Goal: Contribute content: Contribute content

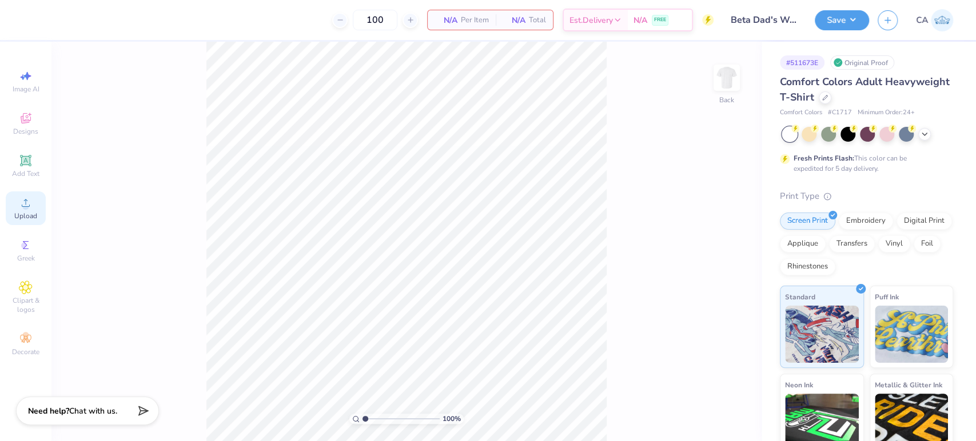
click at [27, 217] on span "Upload" at bounding box center [25, 216] width 23 height 9
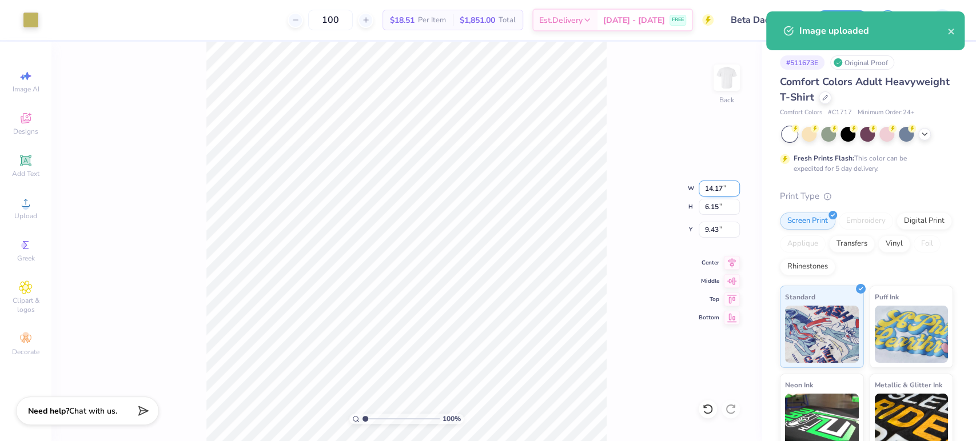
click at [708, 190] on input "14.17" at bounding box center [719, 189] width 41 height 16
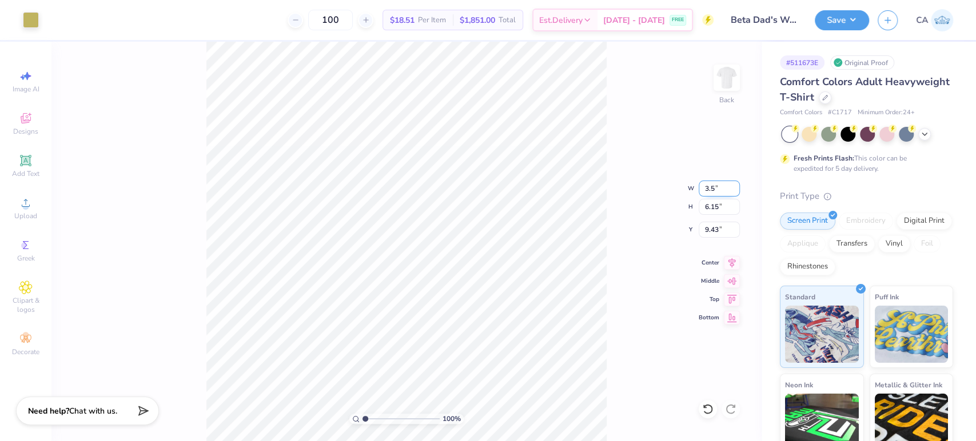
type input "3.50"
type input "1.52"
click at [719, 228] on input "11.74" at bounding box center [719, 230] width 41 height 16
type input "3.00"
click at [722, 87] on img at bounding box center [727, 78] width 46 height 46
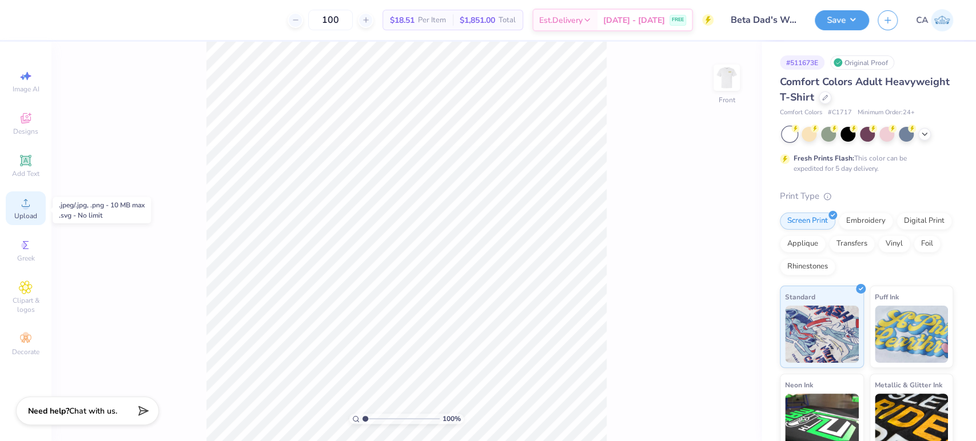
click at [27, 206] on circle at bounding box center [25, 207] width 6 height 6
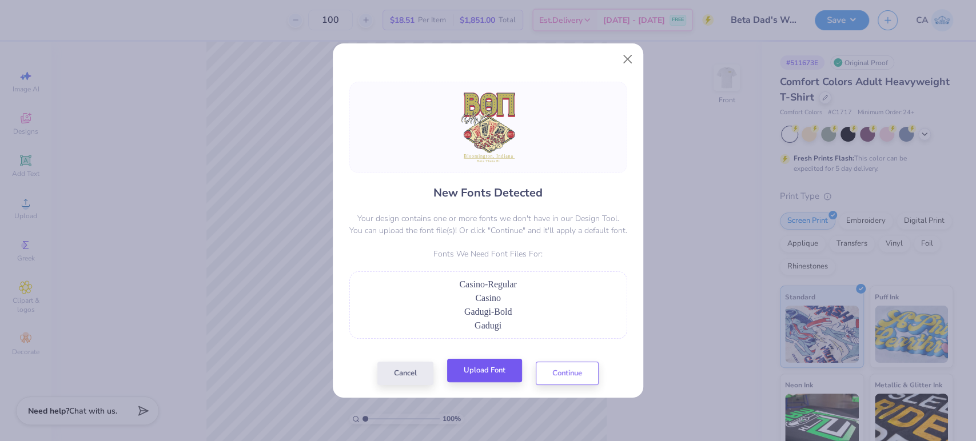
click at [490, 363] on div "New Fonts Detected Your design contains one or more fonts we don't have in our …" at bounding box center [488, 234] width 285 height 304
click at [490, 369] on button "Upload Font" at bounding box center [484, 370] width 75 height 23
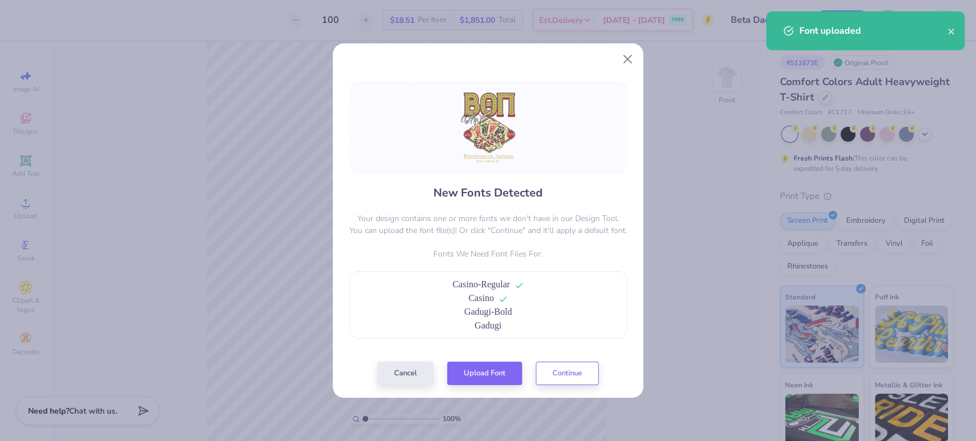
click at [474, 360] on div "New Fonts Detected Your design contains one or more fonts we don't have in our …" at bounding box center [488, 234] width 285 height 304
click at [476, 368] on button "Upload Font" at bounding box center [484, 370] width 75 height 23
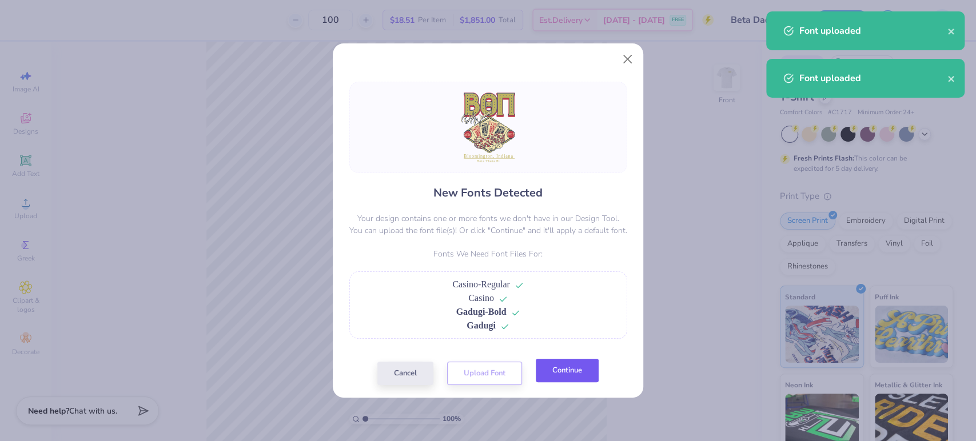
click at [584, 377] on button "Continue" at bounding box center [567, 370] width 63 height 23
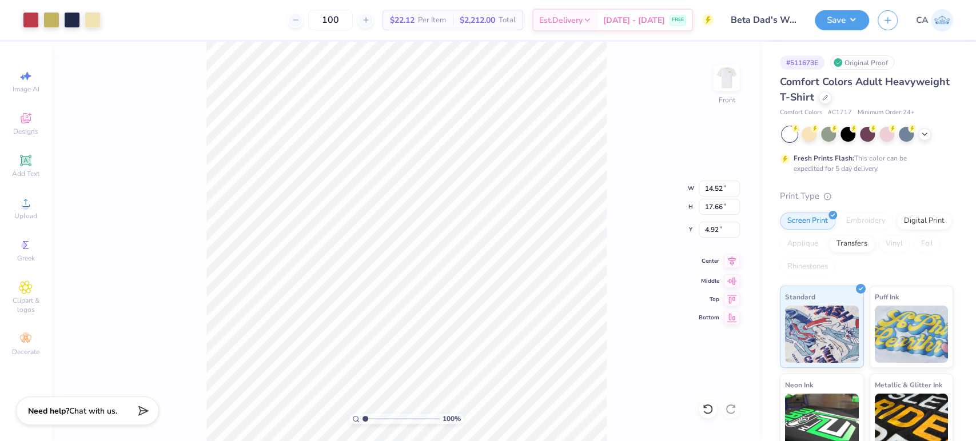
type input "13.00"
type input "15.82"
click at [729, 267] on icon at bounding box center [732, 261] width 16 height 14
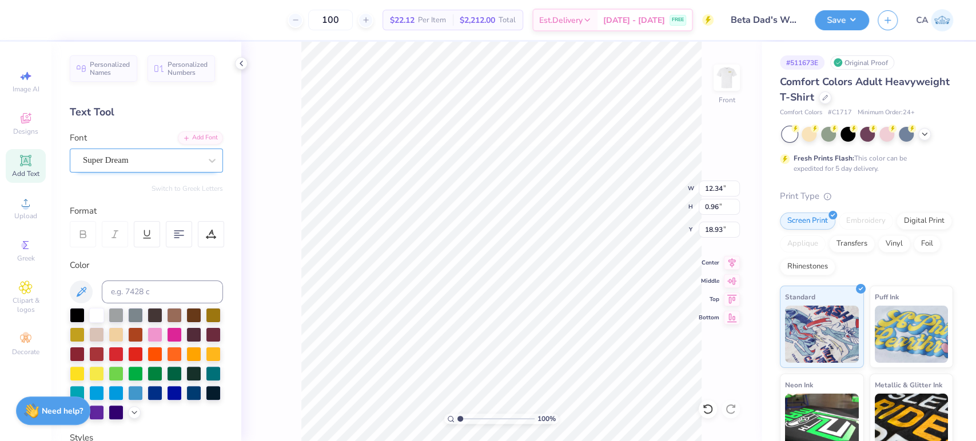
click at [96, 155] on div "Super Dream" at bounding box center [142, 161] width 120 height 18
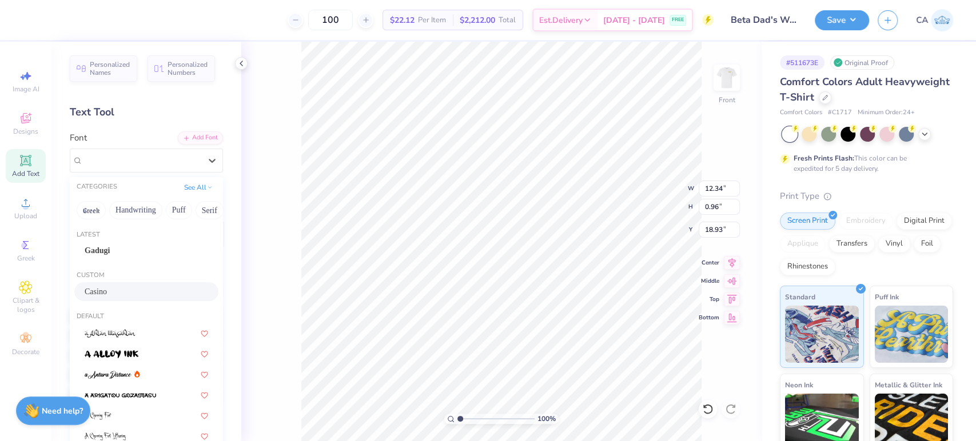
click at [107, 296] on span "Casino" at bounding box center [96, 292] width 22 height 12
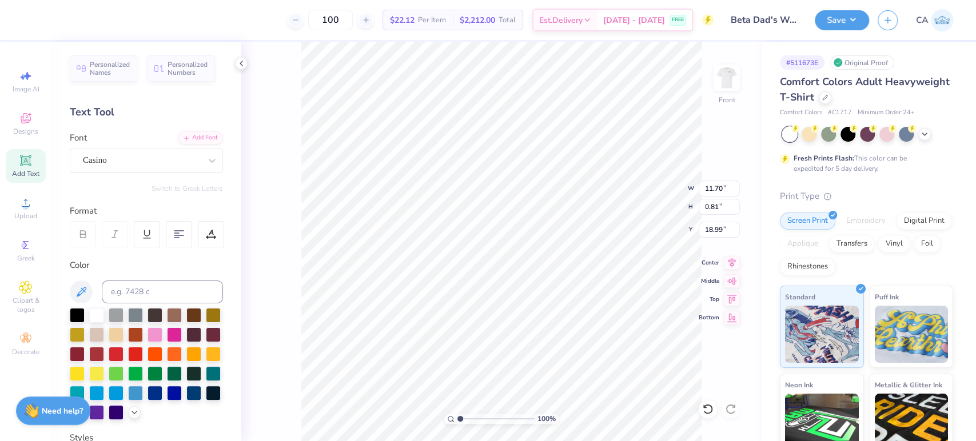
type input "11.70"
type input "0.81"
type input "18.99"
type input "5.81"
type input "0.60"
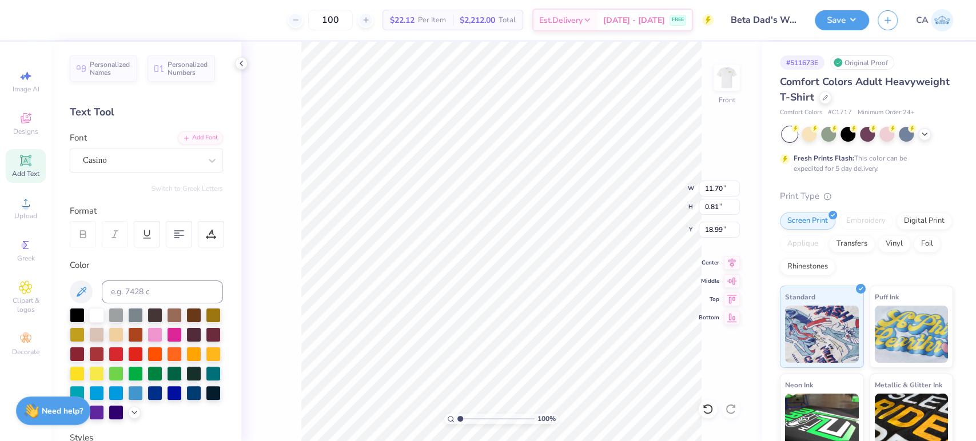
type input "20.14"
click at [134, 177] on div "Personalized Names Personalized Numbers Text Tool Add Font Font Super Dream Swi…" at bounding box center [146, 242] width 190 height 400
click at [137, 167] on div at bounding box center [142, 160] width 118 height 15
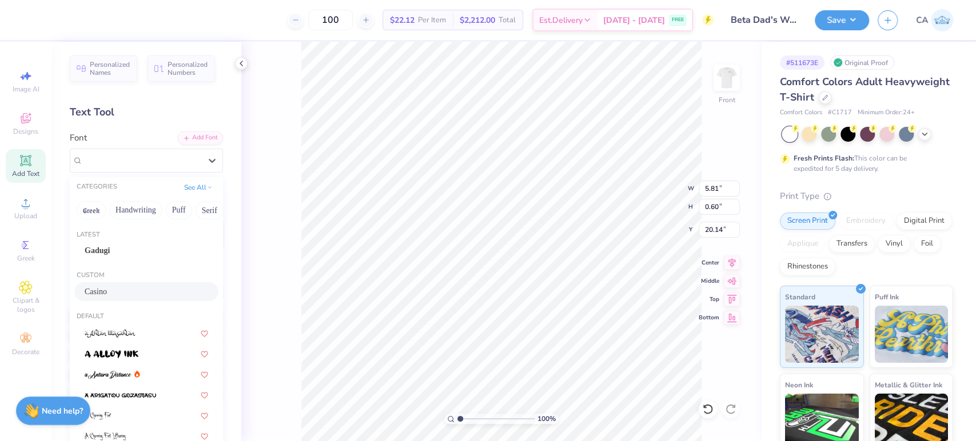
click at [114, 285] on div "Casino" at bounding box center [146, 292] width 144 height 19
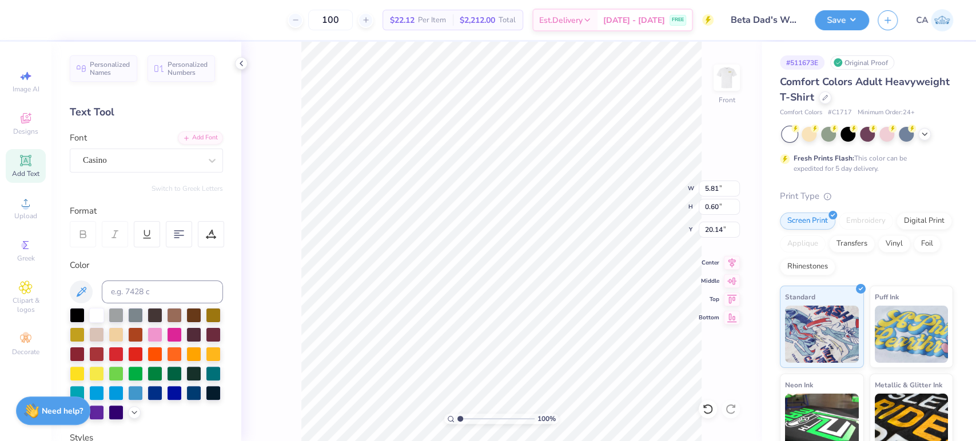
type input "5.74"
type input "0.54"
type input "20.21"
click at [727, 261] on icon at bounding box center [732, 261] width 16 height 14
type input "11.70"
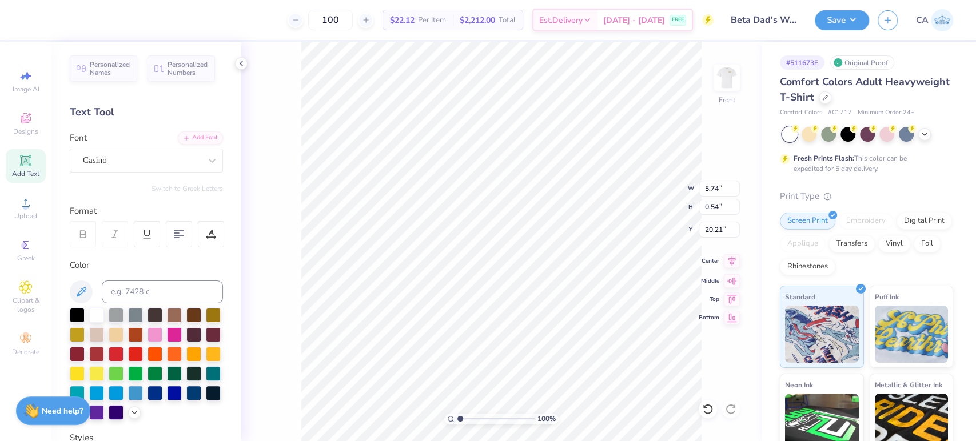
type input "0.81"
type input "18.99"
click at [730, 261] on icon at bounding box center [732, 261] width 16 height 14
type input "2.63"
click at [472, 420] on input "range" at bounding box center [496, 419] width 77 height 10
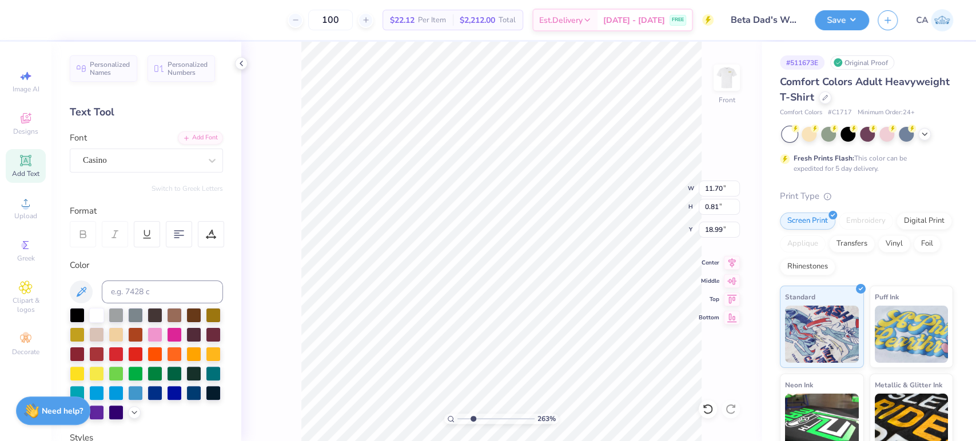
type input "18.96"
type input "18.94"
drag, startPoint x: 462, startPoint y: 421, endPoint x: 476, endPoint y: 405, distance: 21.5
type input "3.16"
click at [476, 414] on input "range" at bounding box center [496, 419] width 77 height 10
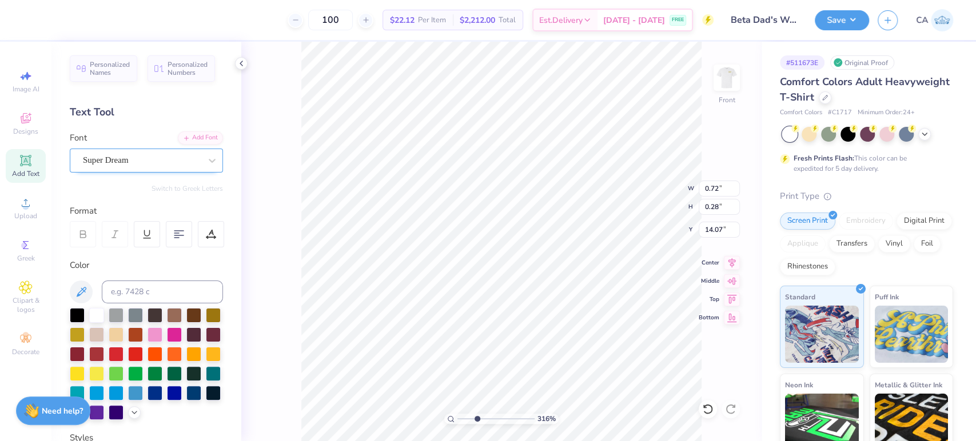
click at [133, 169] on div "Super Dream" at bounding box center [146, 161] width 153 height 24
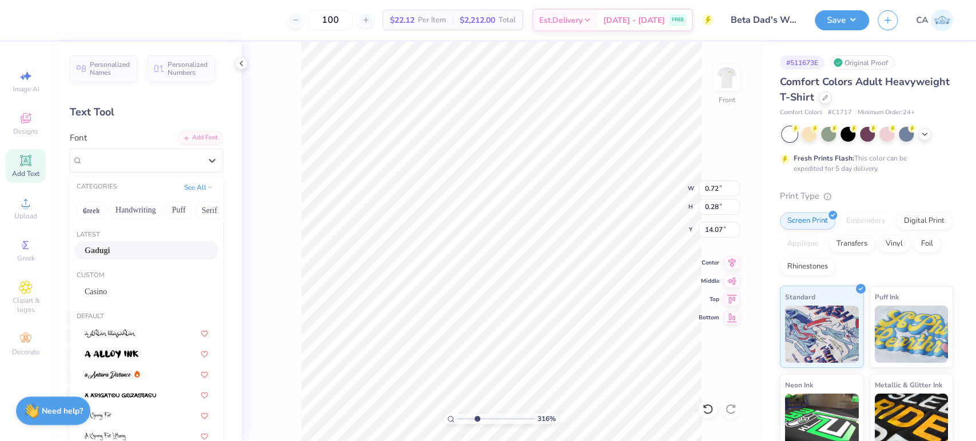
click at [114, 248] on div "Gadugi" at bounding box center [147, 251] width 124 height 12
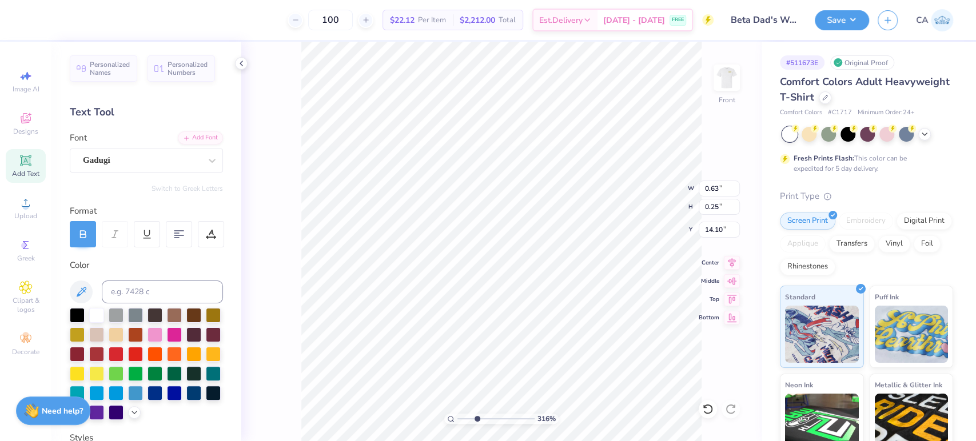
type input "0.63"
type input "0.25"
type input "14.10"
type input "1.30"
type input "0.46"
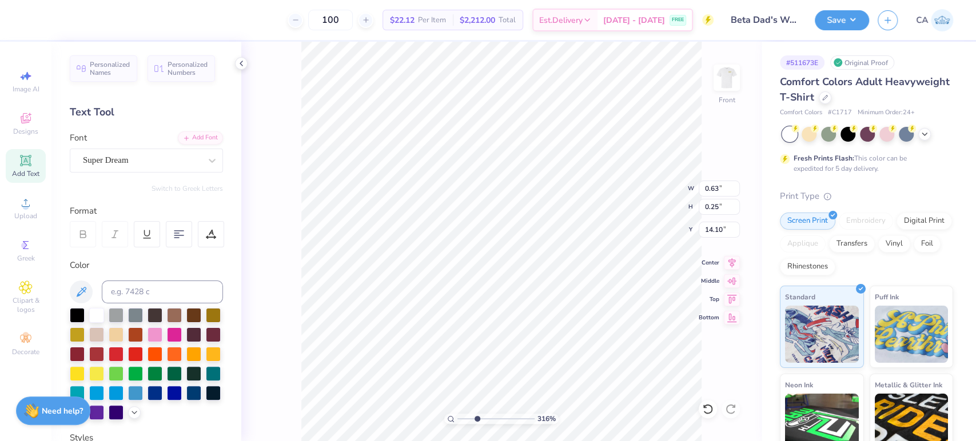
type input "14.38"
click at [141, 168] on div at bounding box center [142, 160] width 118 height 15
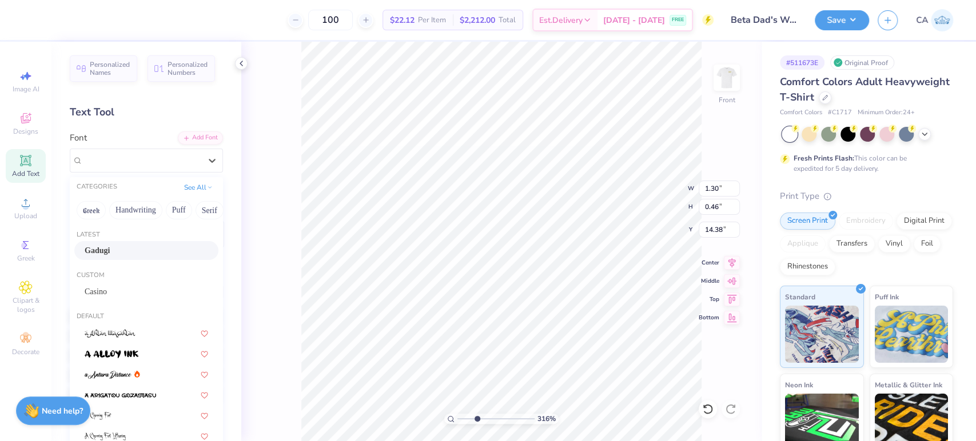
click at [116, 255] on div "Gadugi" at bounding box center [147, 251] width 124 height 12
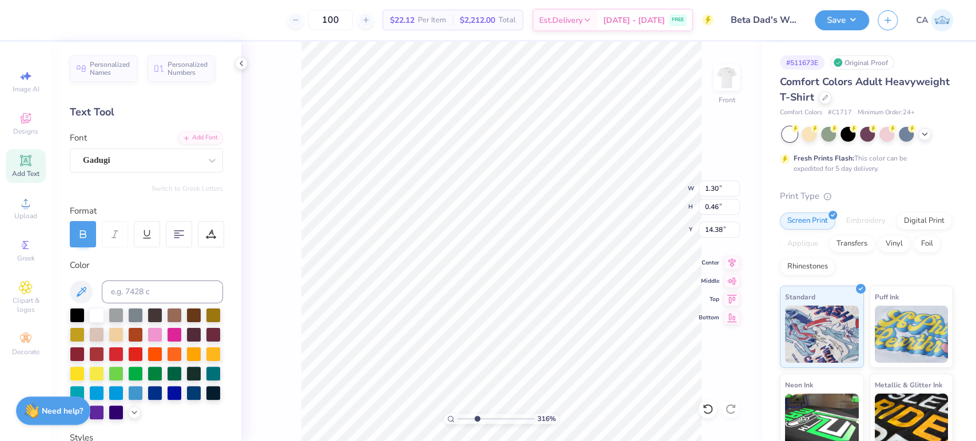
type input "1.26"
type input "0.43"
type input "14.43"
type input "1.58"
type input "0.49"
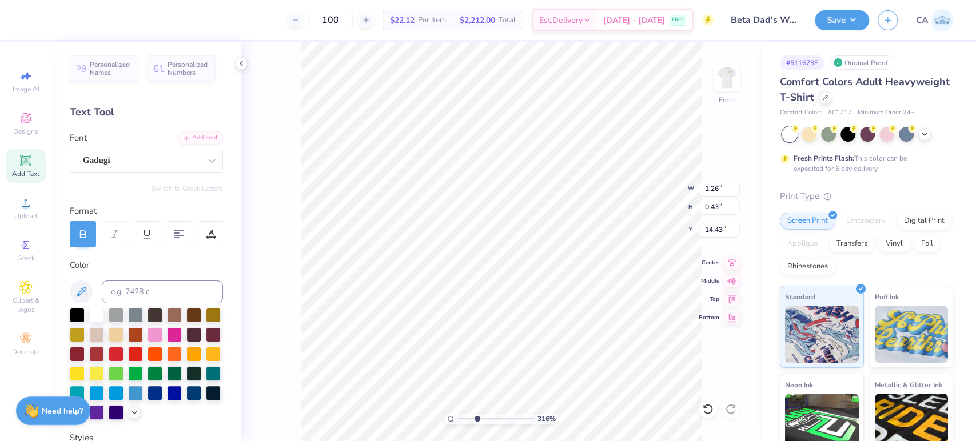
type input "14.26"
click at [112, 165] on div "Super Dream" at bounding box center [142, 161] width 120 height 18
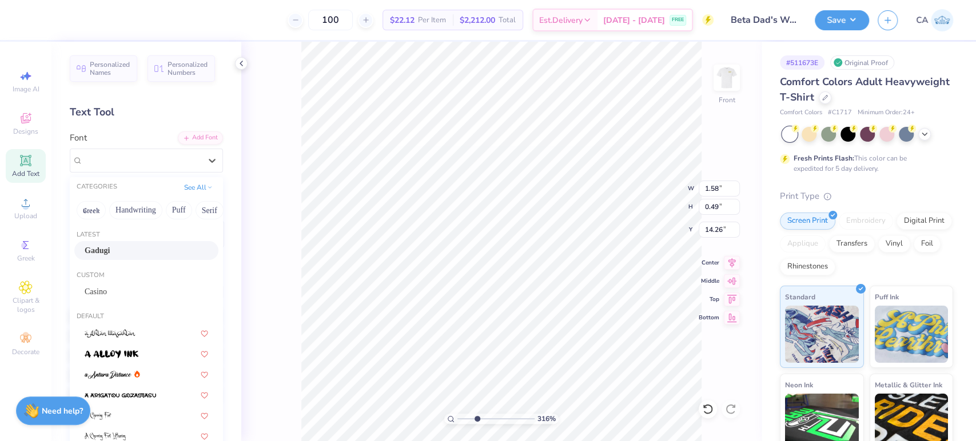
click at [117, 245] on div "Gadugi" at bounding box center [147, 251] width 124 height 12
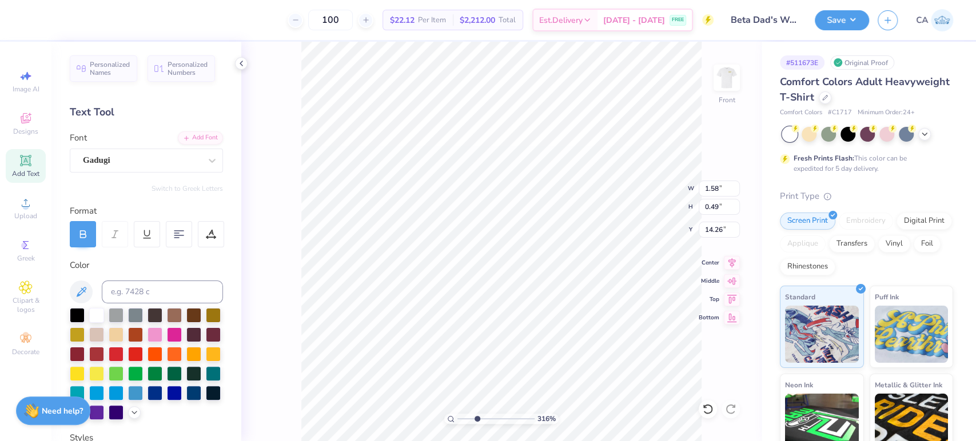
type input "1.45"
type input "0.48"
type input "14.30"
type input "12.44"
type input "13.77"
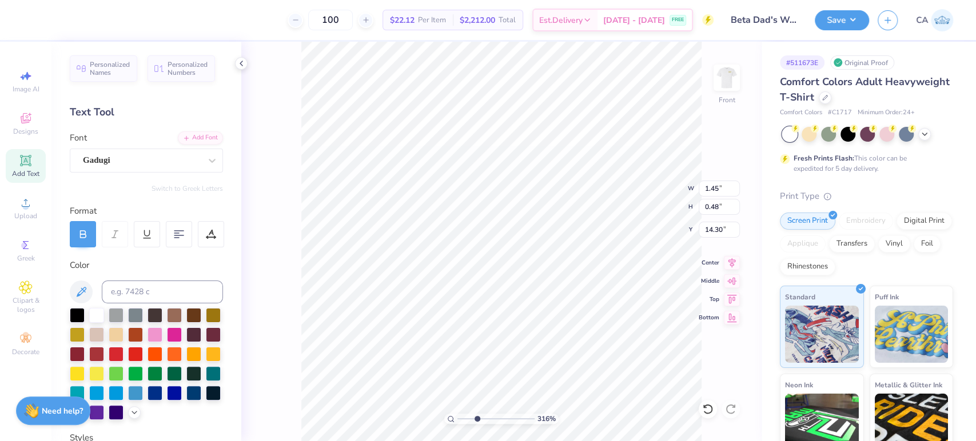
type input "4.92"
type input "1.45"
type input "0.48"
type input "14.30"
click at [123, 162] on div "Gadugi" at bounding box center [142, 161] width 120 height 18
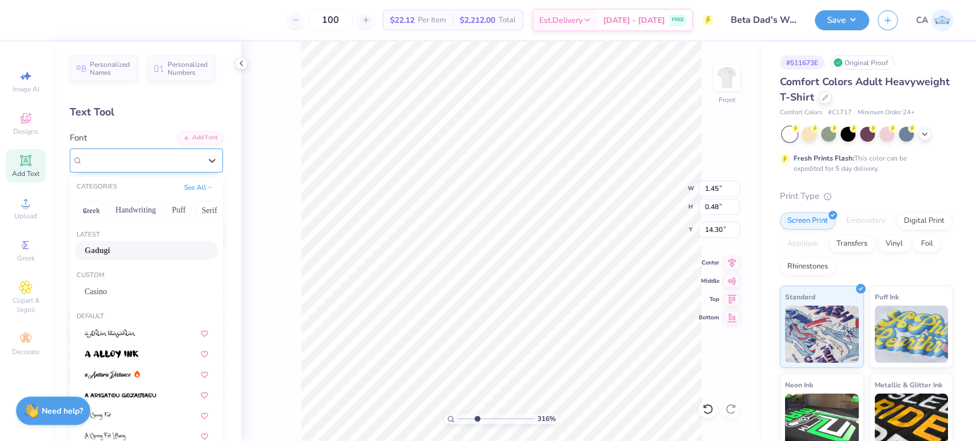
click at [123, 162] on div "Gadugi" at bounding box center [142, 160] width 118 height 13
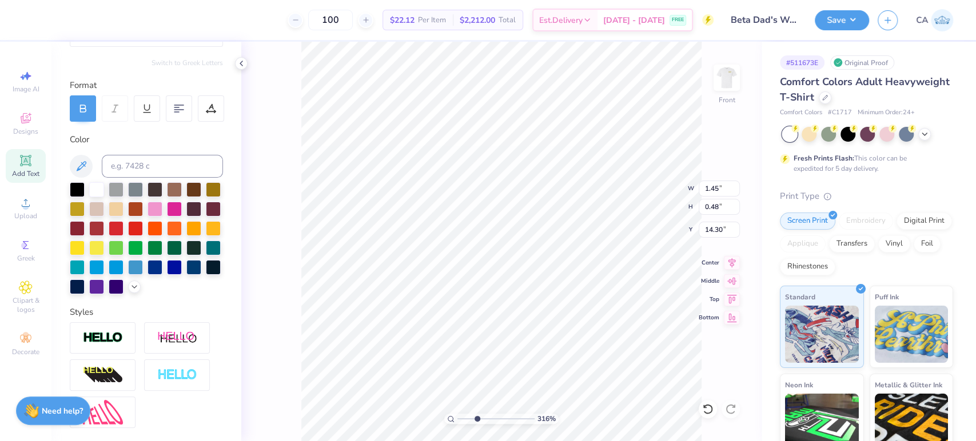
scroll to position [127, 0]
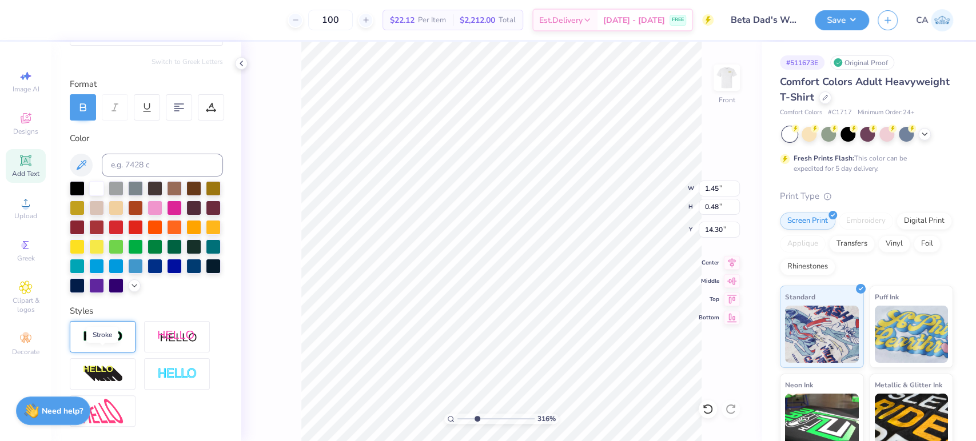
click at [96, 344] on img at bounding box center [103, 337] width 40 height 13
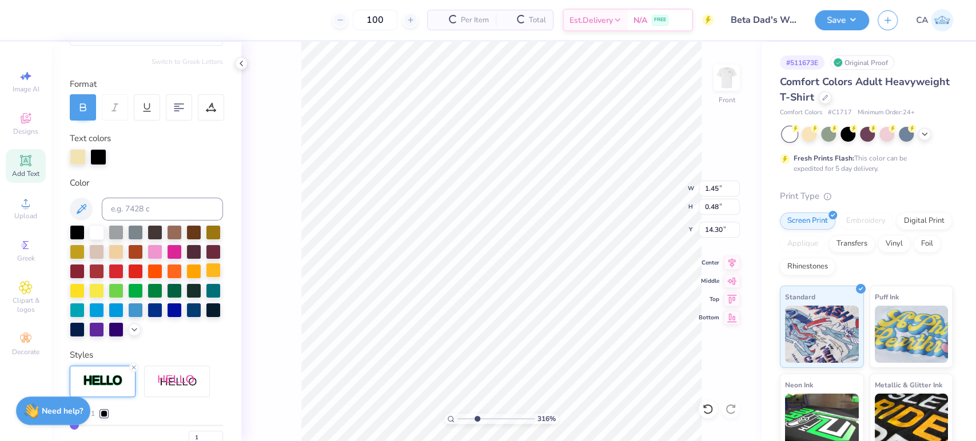
type input "1.47"
type input "0.50"
type input "14.29"
click at [136, 211] on input at bounding box center [162, 209] width 121 height 23
click at [101, 159] on div at bounding box center [98, 156] width 16 height 16
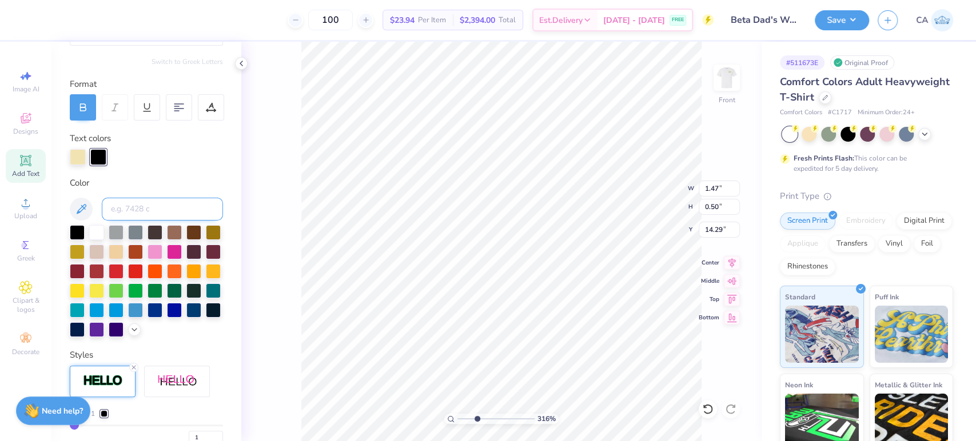
click at [133, 214] on input at bounding box center [162, 209] width 121 height 23
type input "4"
type input "7499"
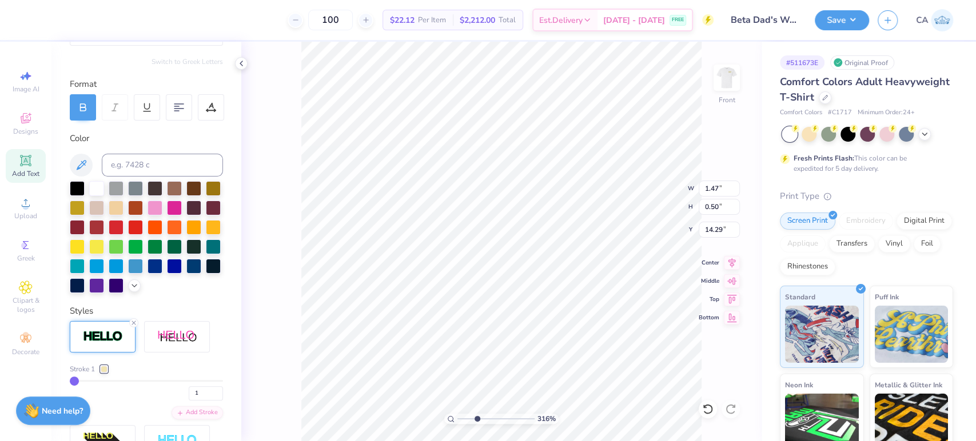
type input "14.21"
type input "1.26"
type input "0.43"
type input "14.43"
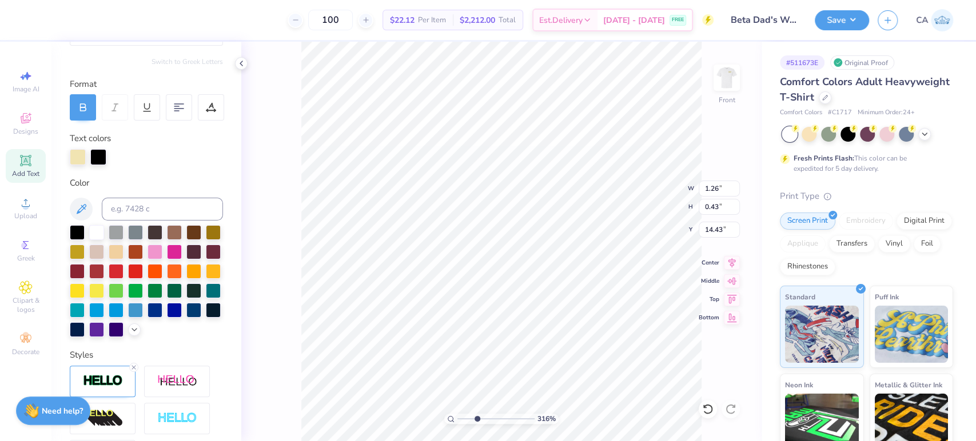
type input "1.28"
type input "0.44"
click at [102, 160] on div at bounding box center [98, 156] width 16 height 16
click at [122, 211] on input at bounding box center [162, 209] width 121 height 23
type input "7499"
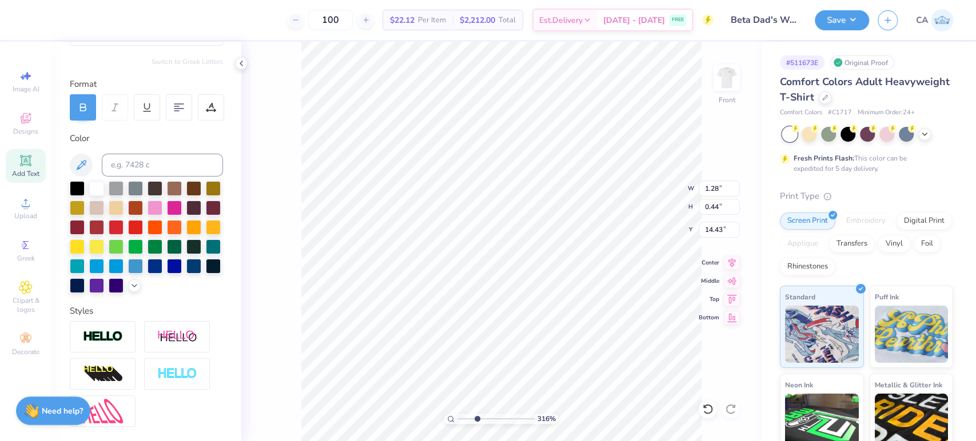
type input "0.63"
type input "0.25"
type input "14.10"
click at [100, 344] on img at bounding box center [103, 337] width 40 height 13
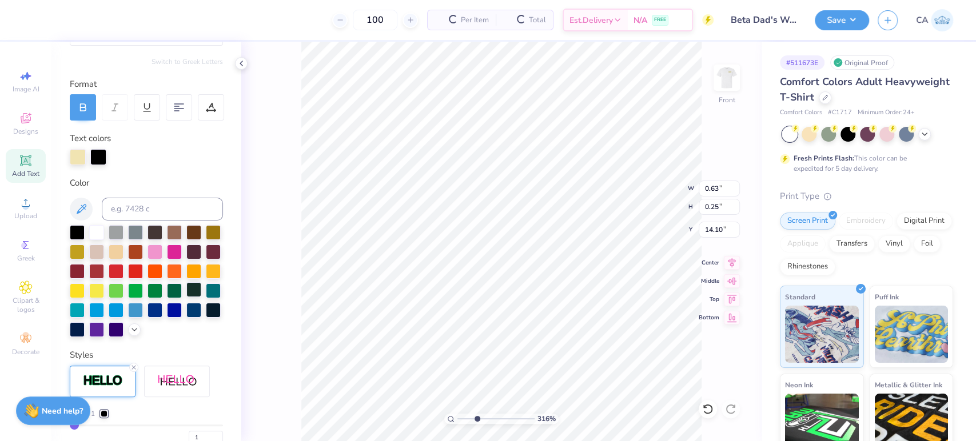
type input "0.65"
type input "0.27"
type input "14.09"
click at [103, 152] on div at bounding box center [98, 156] width 16 height 16
click at [124, 213] on input at bounding box center [162, 209] width 121 height 23
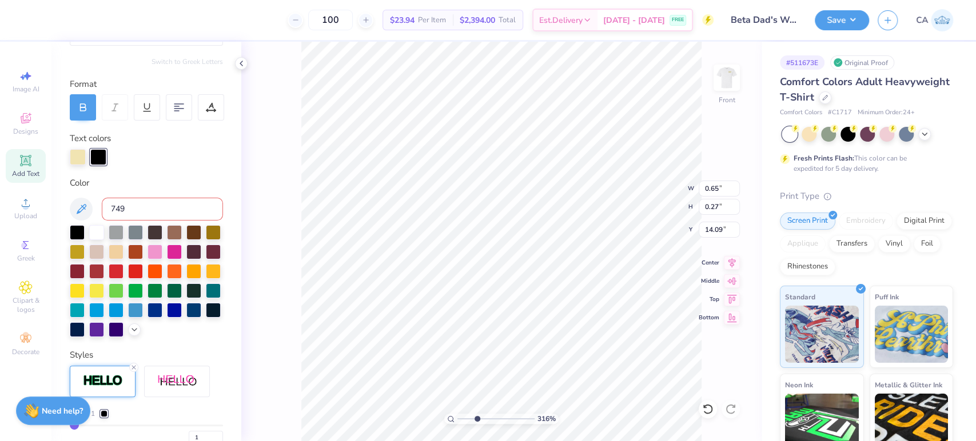
type input "7499"
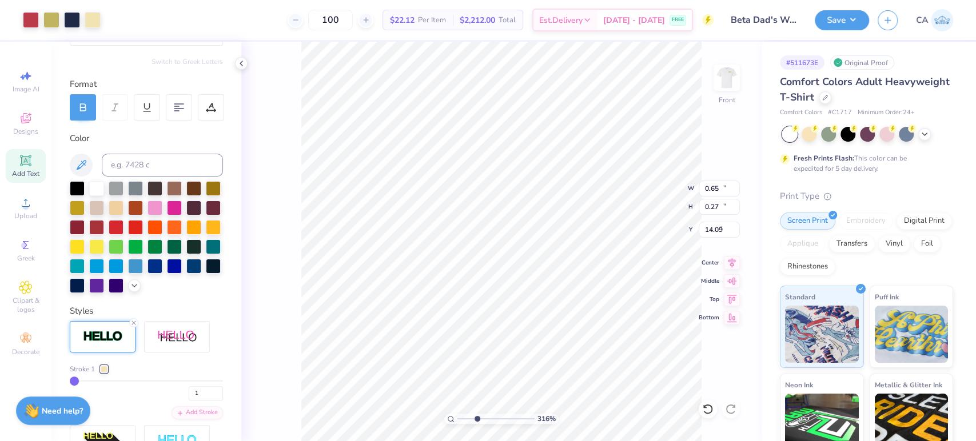
type input "12.44"
type input "13.77"
type input "4.92"
drag, startPoint x: 479, startPoint y: 415, endPoint x: 503, endPoint y: 416, distance: 24.0
type input "6.6"
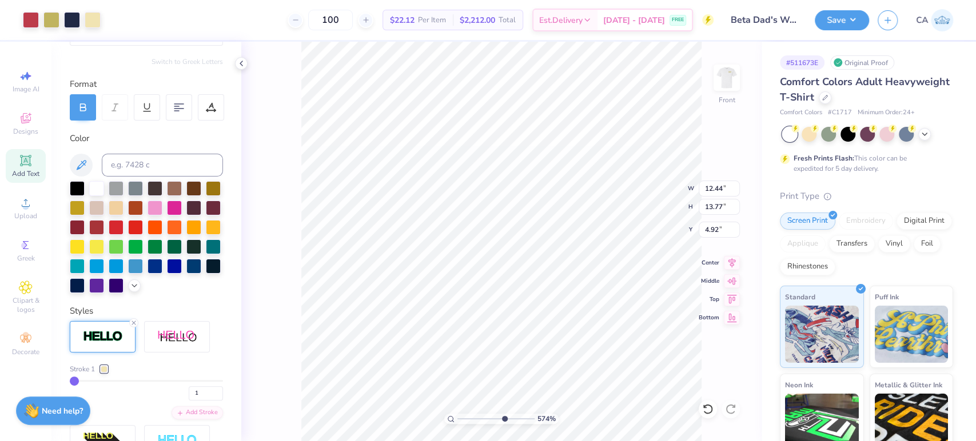
click at [503, 416] on input "range" at bounding box center [496, 419] width 77 height 10
type input "0.65"
type input "0.27"
type input "14.09"
type input "1.28"
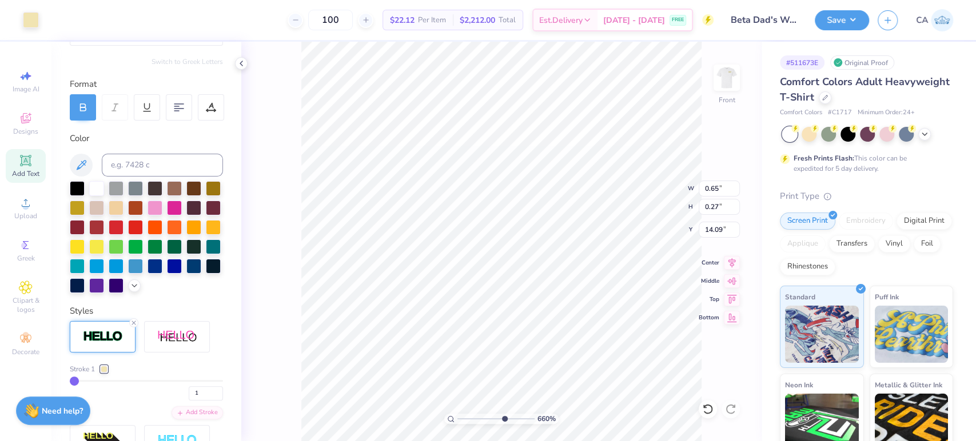
type input "0.78"
type input "14.07"
type input "1.47"
type input "0.50"
type input "14.21"
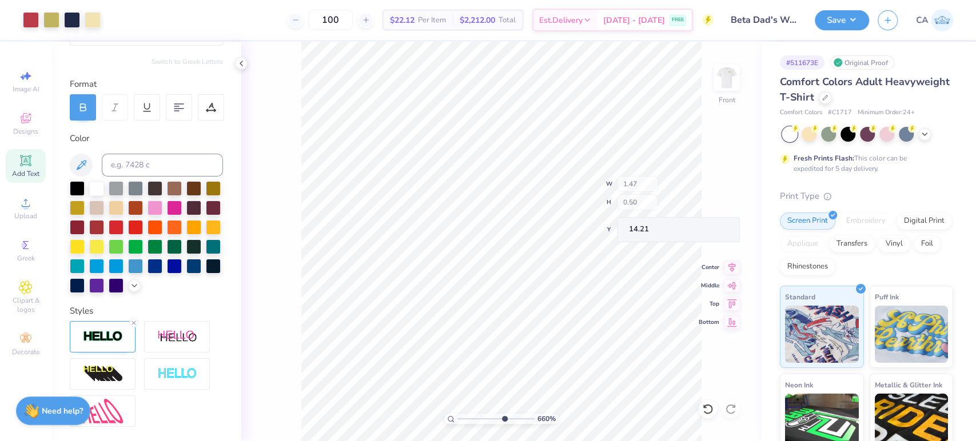
type input "1.42"
type input "0.48"
type input "14.23"
type input "14.24"
drag, startPoint x: 486, startPoint y: 423, endPoint x: 462, endPoint y: 414, distance: 25.0
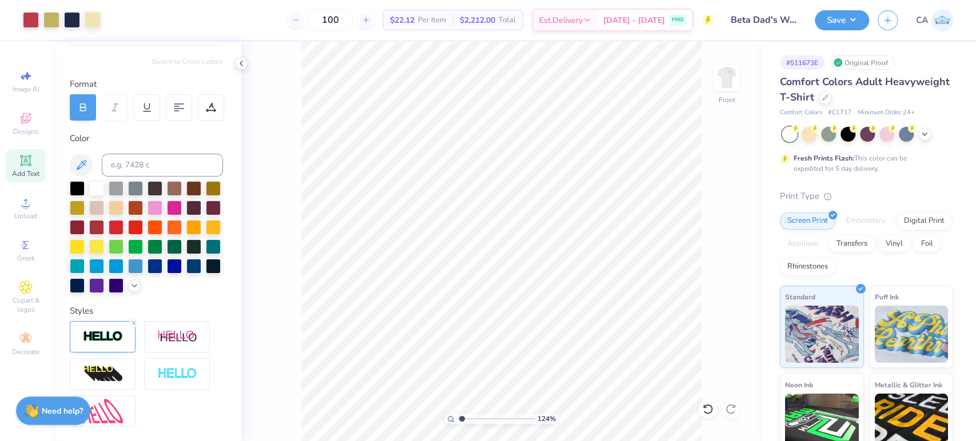
type input "1.24"
click at [462, 414] on input "range" at bounding box center [496, 419] width 77 height 10
click at [719, 193] on input "12.44" at bounding box center [719, 189] width 41 height 16
type input "12.00"
type input "15.27"
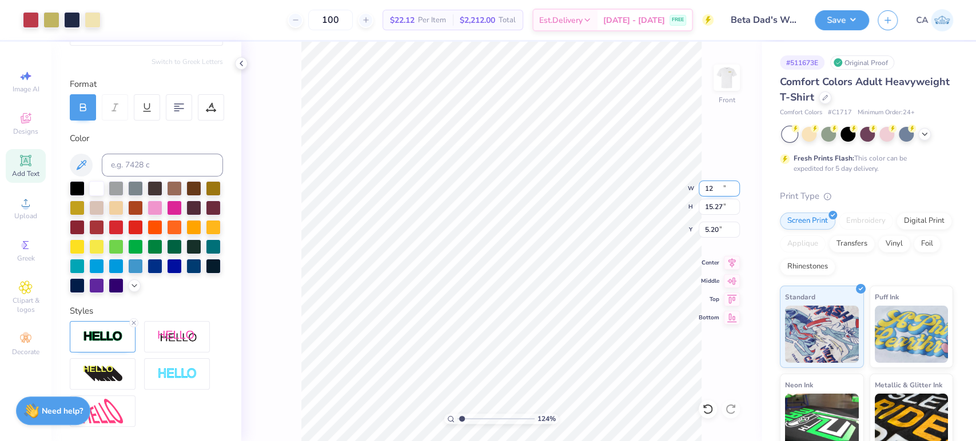
type input "5.20"
click at [718, 213] on input "15.27" at bounding box center [719, 207] width 41 height 16
type input "15"
type input "11.79"
type input "15.00"
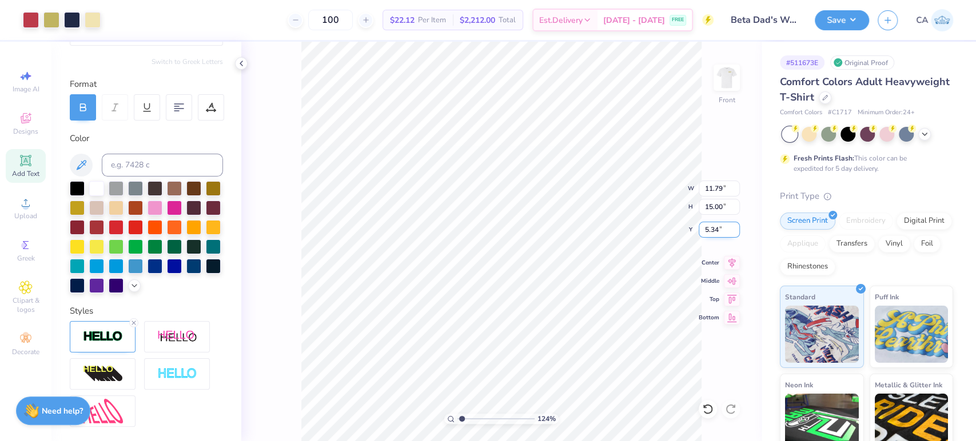
click at [718, 229] on input "5.34" at bounding box center [719, 230] width 41 height 16
type input "3.00"
click at [32, 133] on span "Designs" at bounding box center [25, 131] width 25 height 9
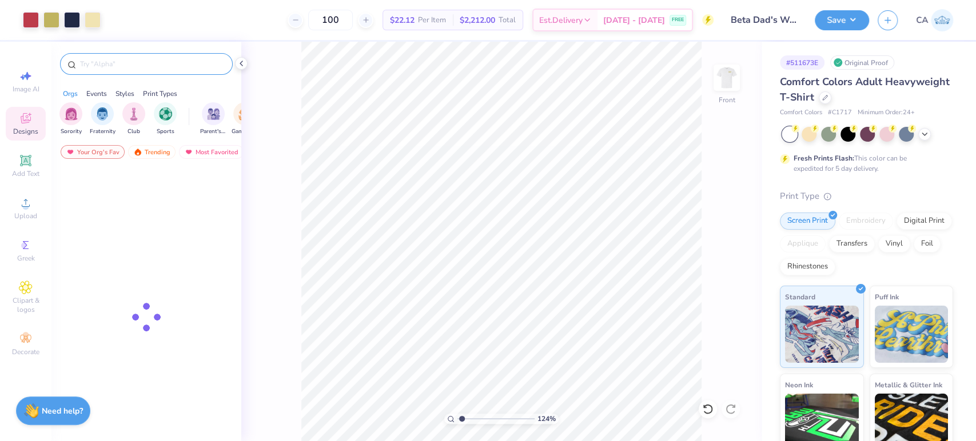
click at [121, 70] on div at bounding box center [146, 64] width 173 height 22
click at [121, 67] on input "text" at bounding box center [152, 63] width 146 height 11
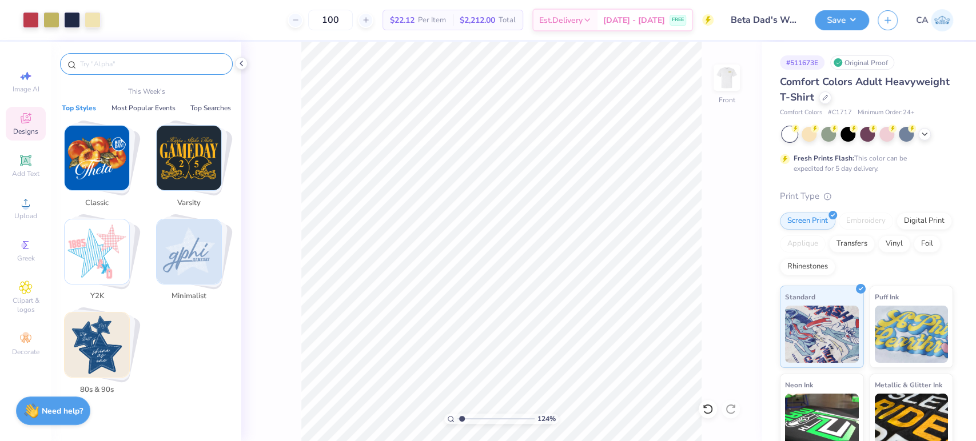
paste input "FPR001565"
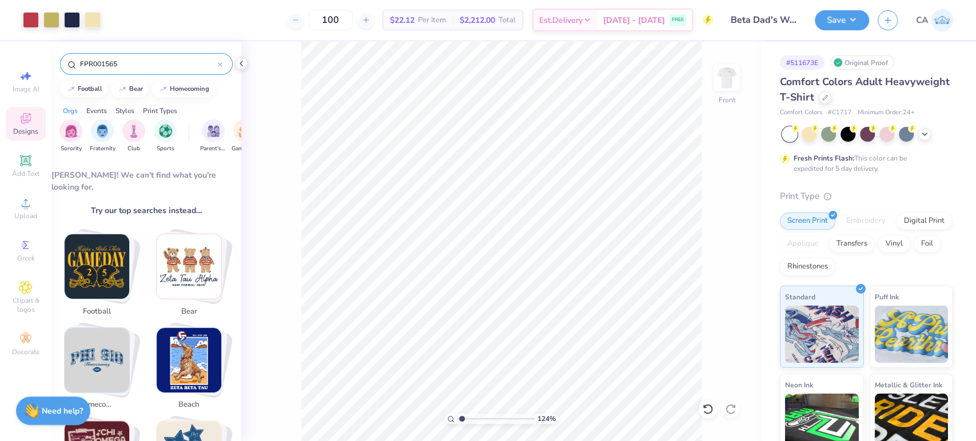
scroll to position [0, 0]
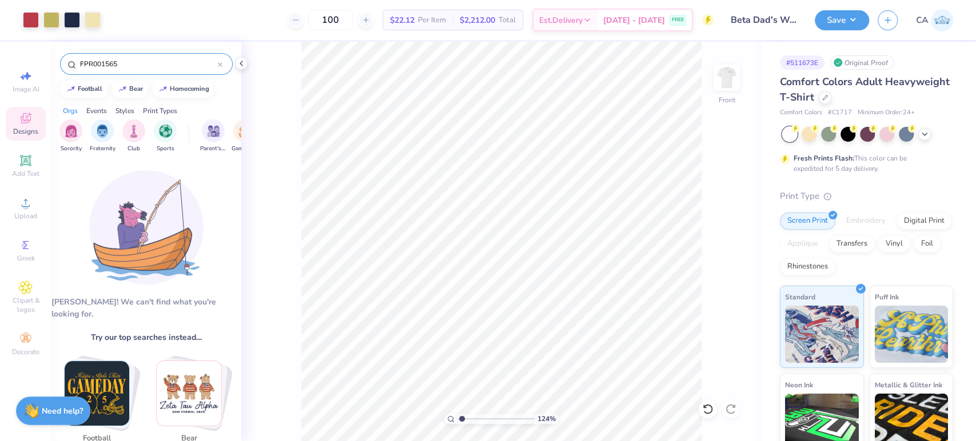
click at [114, 70] on div "FPR001565" at bounding box center [146, 64] width 173 height 22
click at [114, 68] on input "FPR001565" at bounding box center [148, 63] width 139 height 11
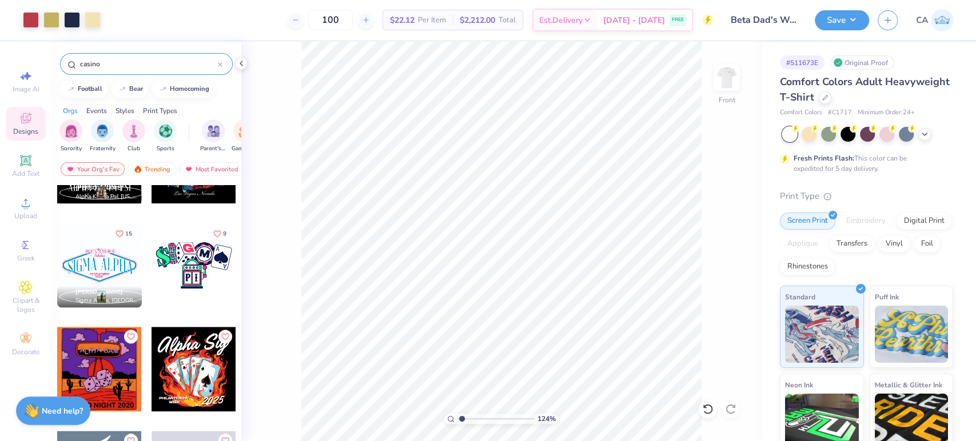
scroll to position [949, 0]
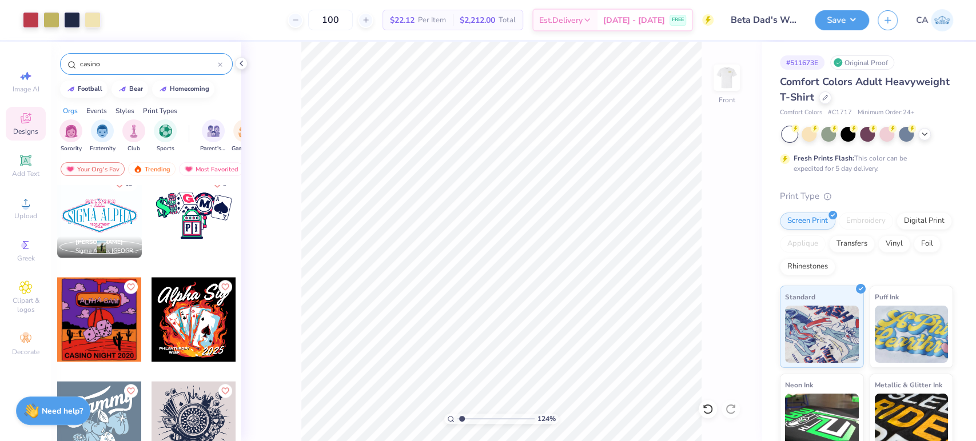
drag, startPoint x: 110, startPoint y: 67, endPoint x: 5, endPoint y: 67, distance: 105.8
click at [9, 67] on div "Art colors 100 $22.12 Per Item $2,212.00 Total Est. Delivery Sep 9 - 12 FREE De…" at bounding box center [488, 220] width 976 height 441
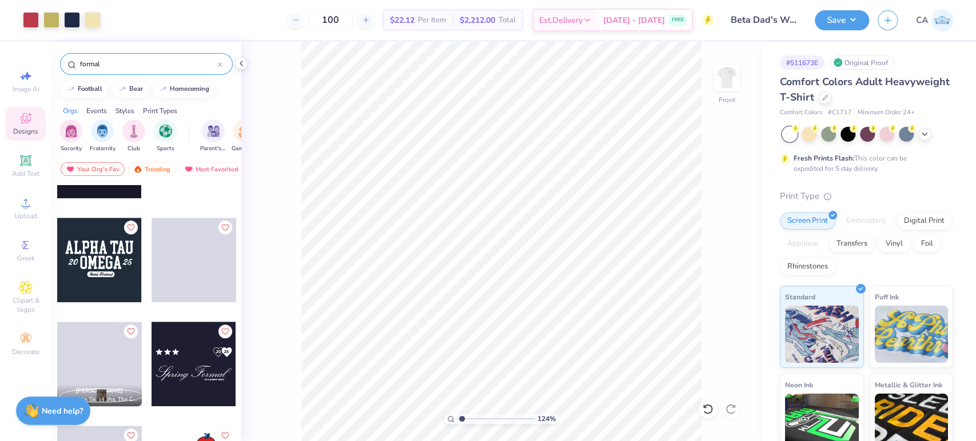
scroll to position [699, 0]
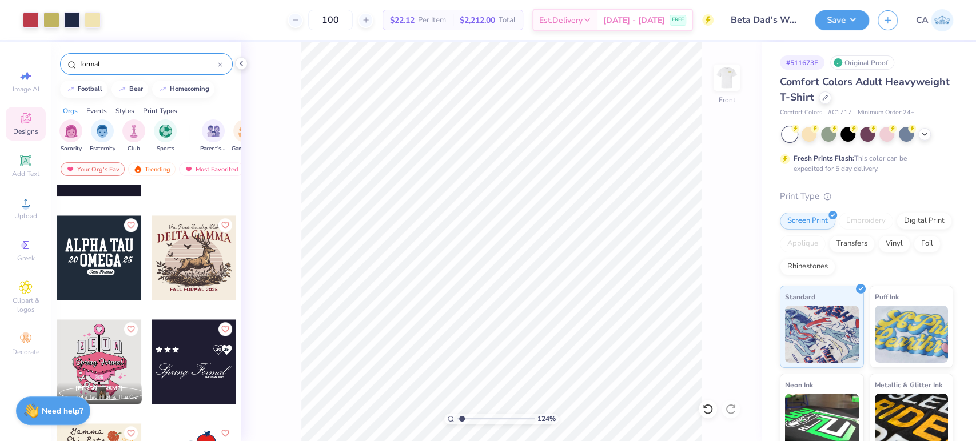
drag, startPoint x: 154, startPoint y: 67, endPoint x: -166, endPoint y: 41, distance: 321.3
click at [0, 41] on html "Art colors 100 $22.12 Per Item $2,212.00 Total Est. Delivery Sep 9 - 12 FREE De…" at bounding box center [488, 220] width 976 height 441
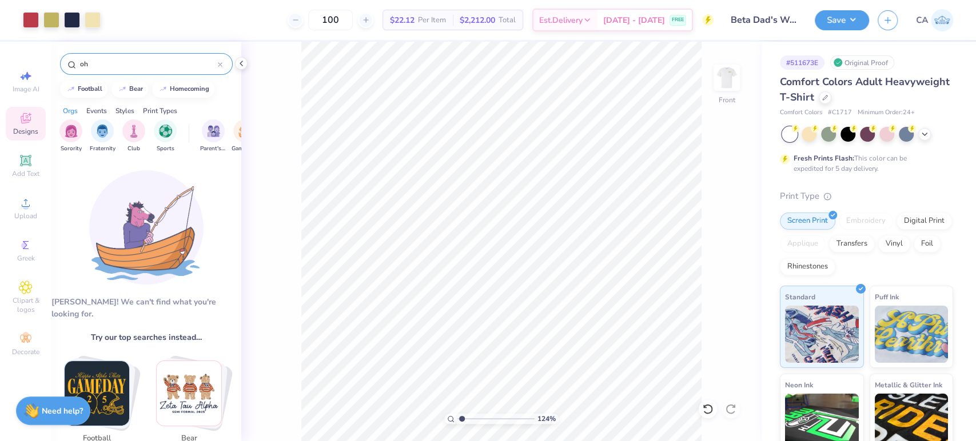
type input "o"
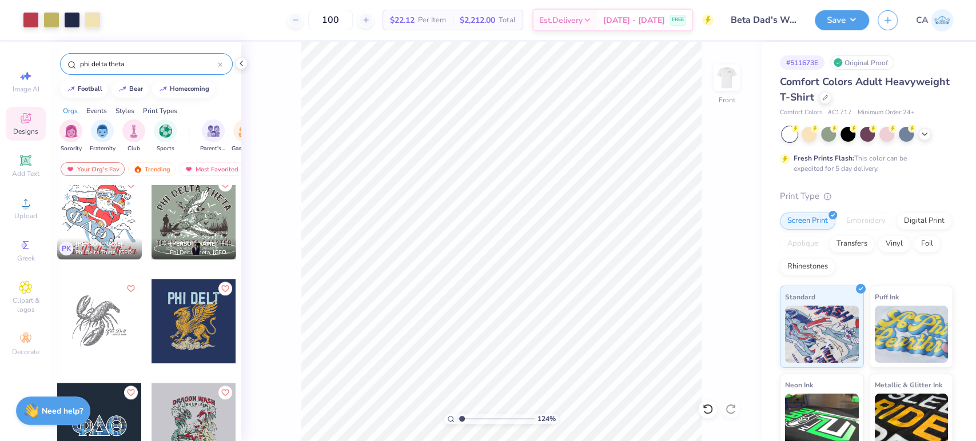
scroll to position [637, 0]
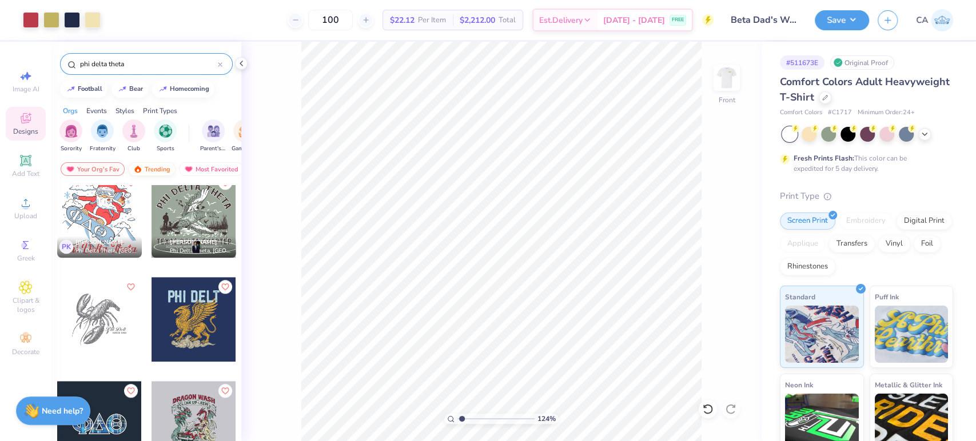
type input "phi delta theta"
click at [160, 166] on div "Trending" at bounding box center [151, 169] width 47 height 14
click at [160, 175] on div "Trending" at bounding box center [151, 169] width 47 height 14
click at [157, 168] on div "Trending" at bounding box center [151, 169] width 47 height 14
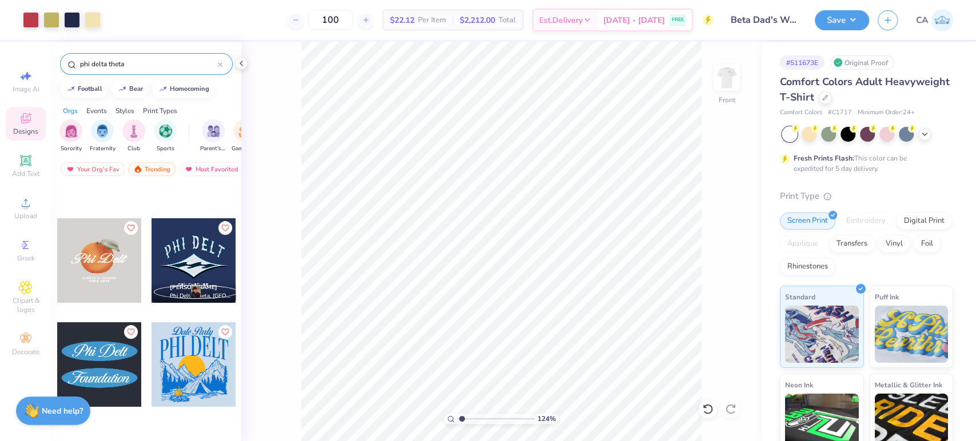
scroll to position [0, 0]
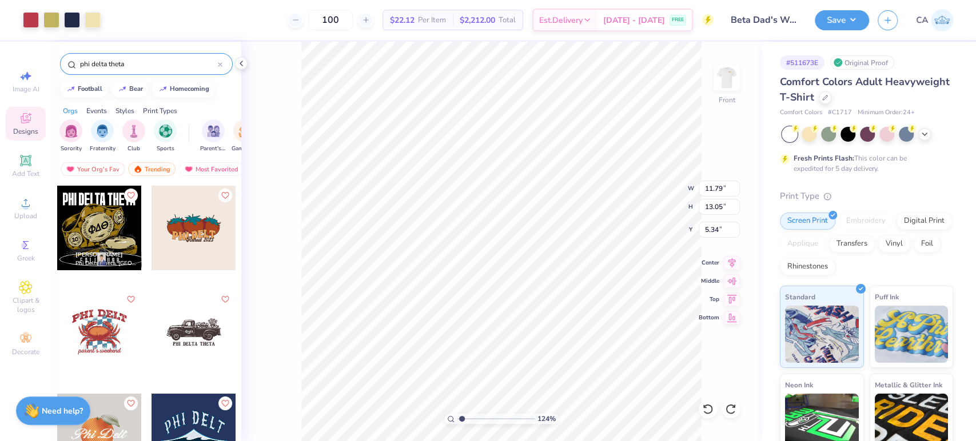
type input "5.34"
click at [3, 204] on div "Image AI Designs Add Text Upload Greek Clipart & logos Decorate" at bounding box center [25, 242] width 51 height 400
click at [14, 204] on div "Upload" at bounding box center [26, 209] width 40 height 34
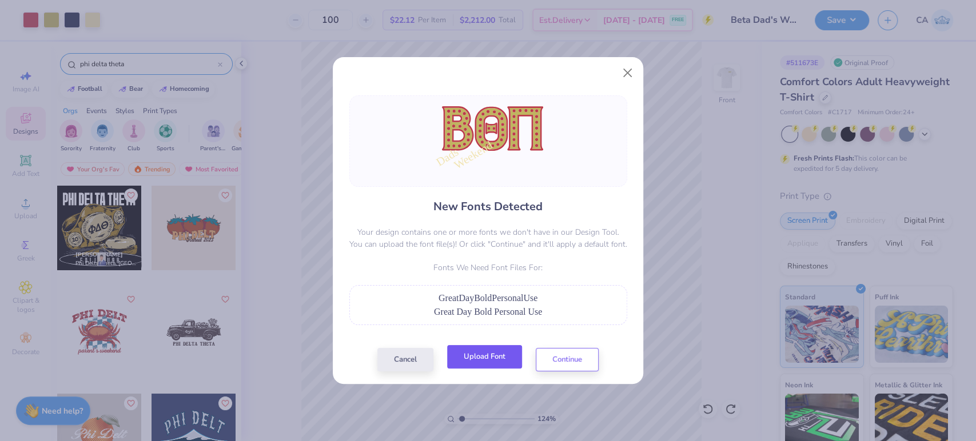
click at [496, 357] on button "Upload Font" at bounding box center [484, 356] width 75 height 23
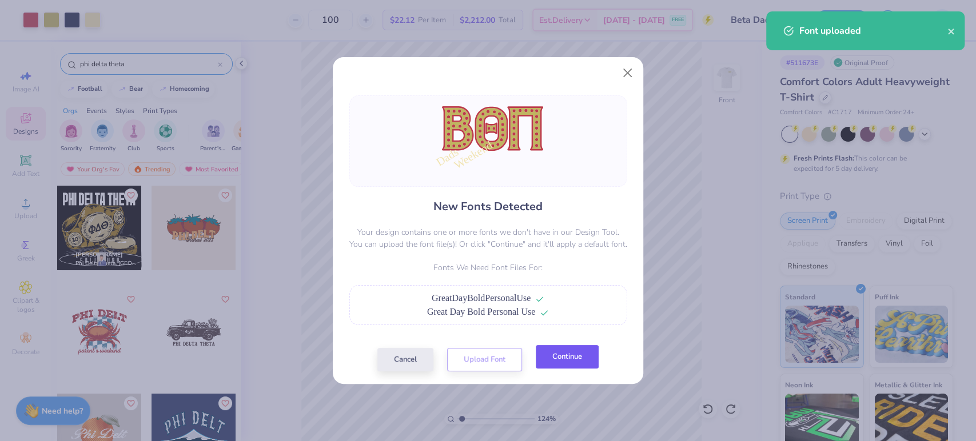
click at [580, 357] on button "Continue" at bounding box center [567, 356] width 63 height 23
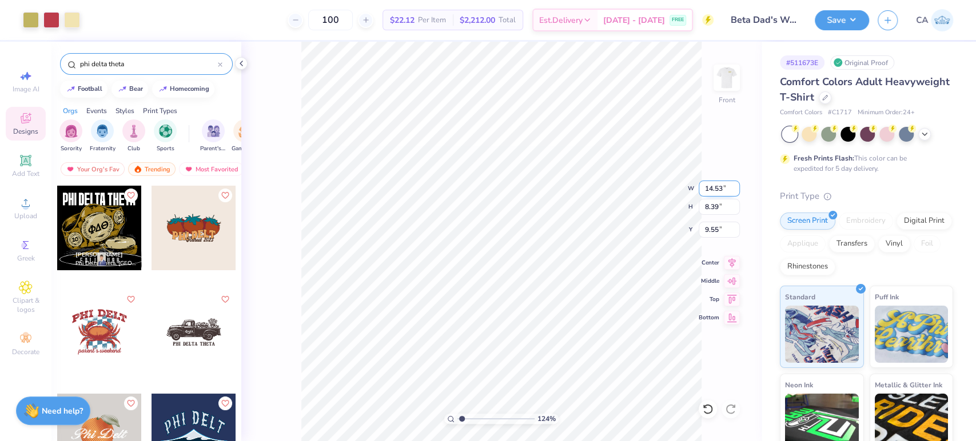
click at [708, 193] on input "14.53" at bounding box center [719, 189] width 41 height 16
type input "12.00"
type input "6.93"
type input "5.34"
type input "11.82"
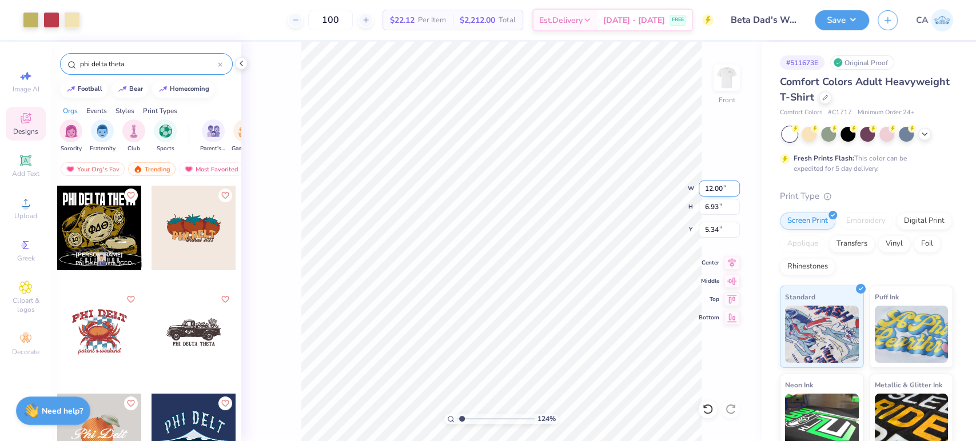
type input "6.83"
type input "1"
click at [575, 337] on li "Ungroup" at bounding box center [583, 339] width 90 height 22
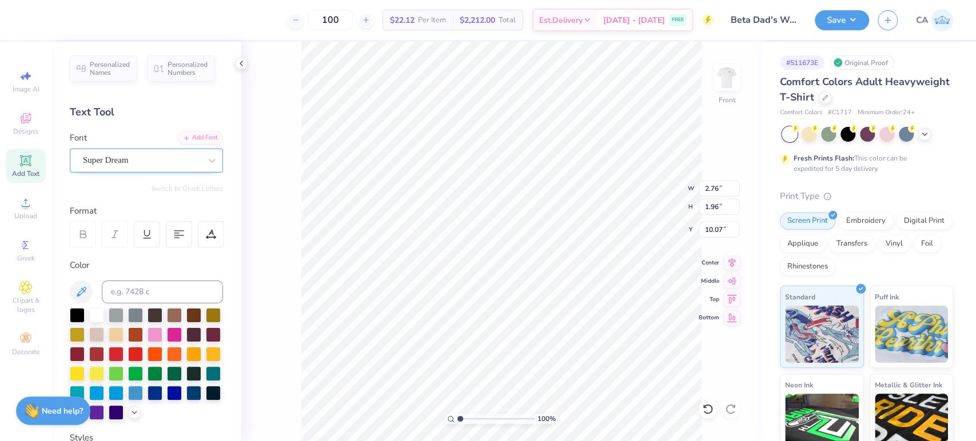
click at [133, 162] on div "Super Dream" at bounding box center [142, 161] width 120 height 18
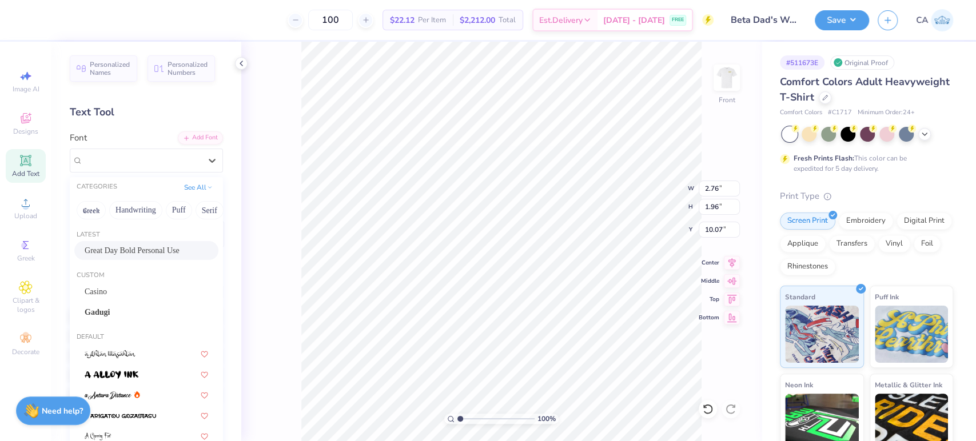
click at [106, 252] on span "Great Day Bold Personal Use" at bounding box center [132, 251] width 95 height 12
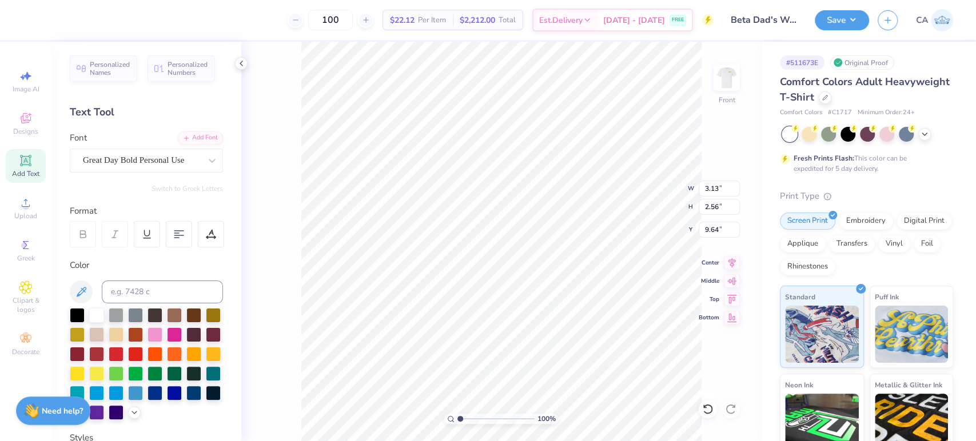
type input "3.13"
type input "2.56"
type input "9.64"
type input "4.75"
type input "3.26"
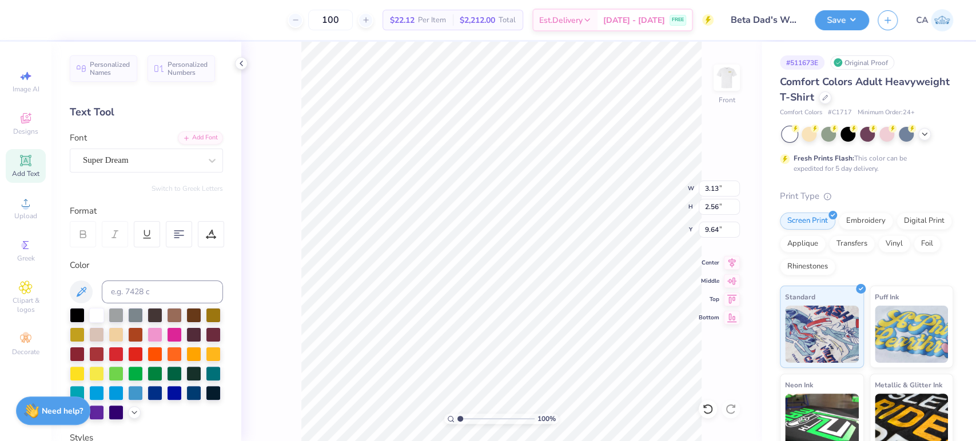
type input "9.00"
click at [152, 155] on div "Super Dream" at bounding box center [142, 161] width 120 height 18
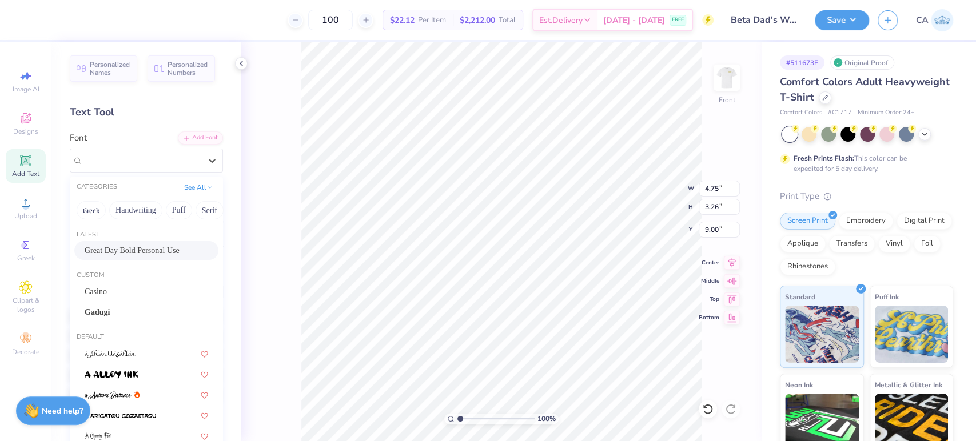
click at [118, 252] on span "Great Day Bold Personal Use" at bounding box center [132, 251] width 95 height 12
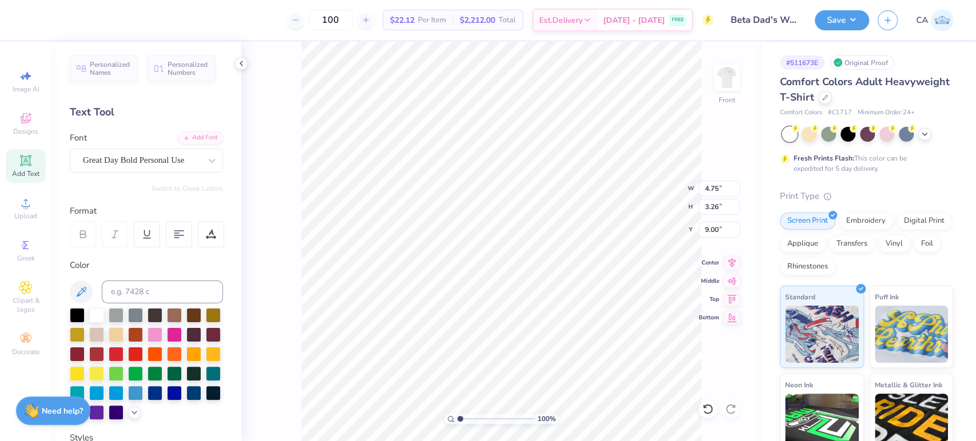
type input "4.59"
type input "3.48"
type input "8.82"
type input "10.52"
type input "7.86"
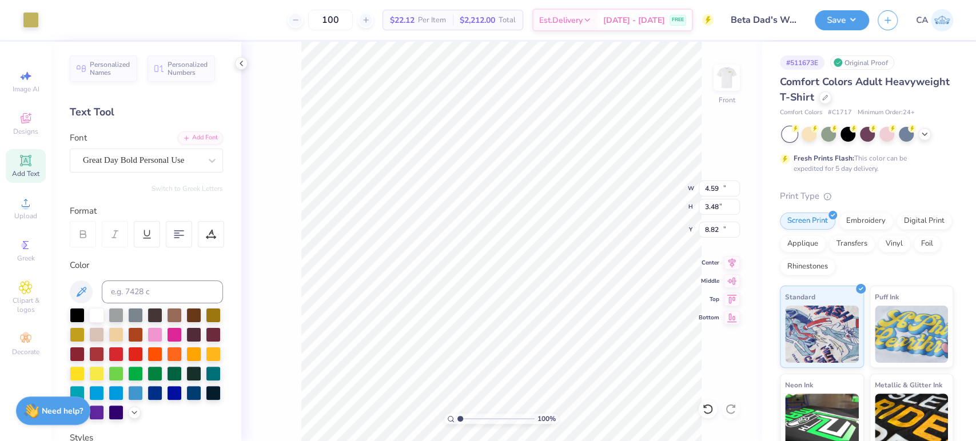
type input "10.46"
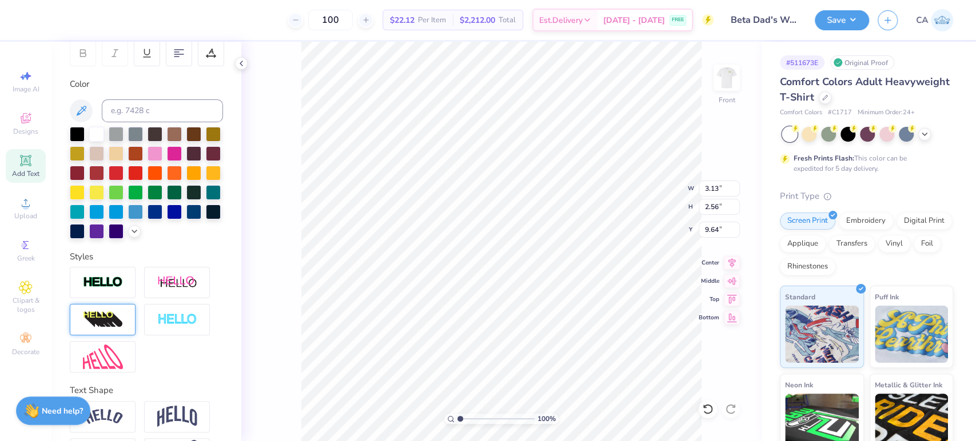
scroll to position [190, 0]
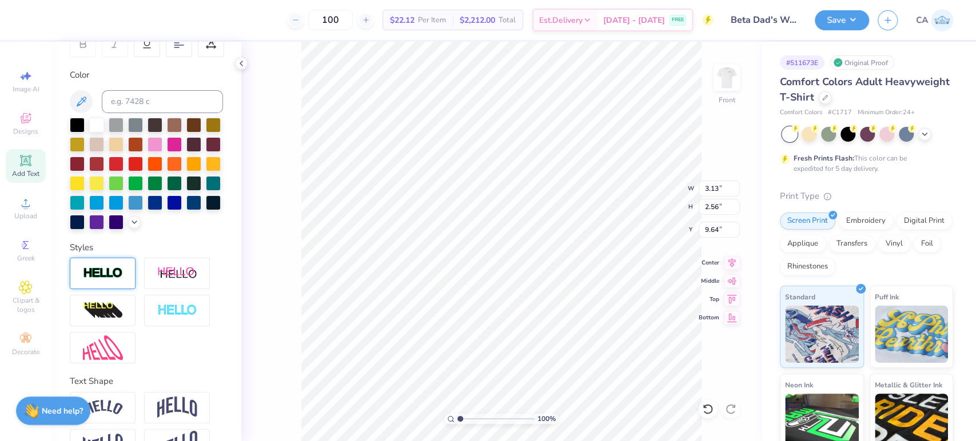
click at [98, 280] on img at bounding box center [103, 273] width 40 height 13
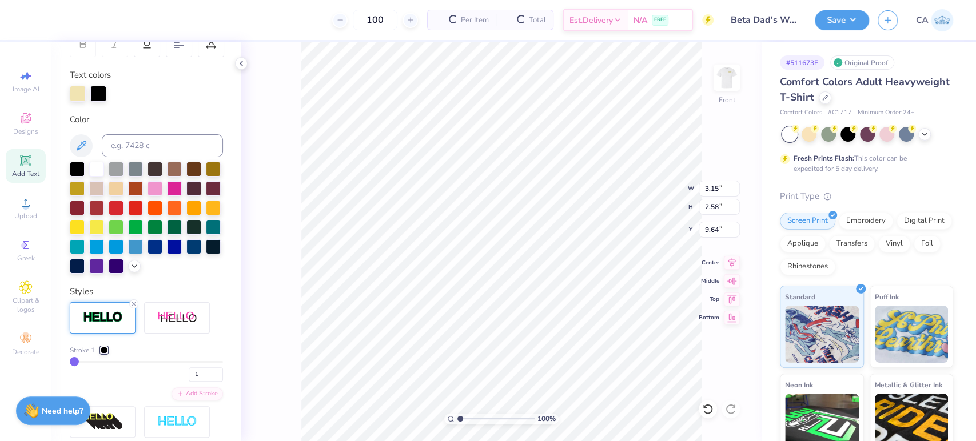
type input "3.15"
type input "2.58"
click at [96, 95] on div at bounding box center [98, 93] width 16 height 16
click at [136, 147] on input at bounding box center [162, 145] width 121 height 23
type input "533"
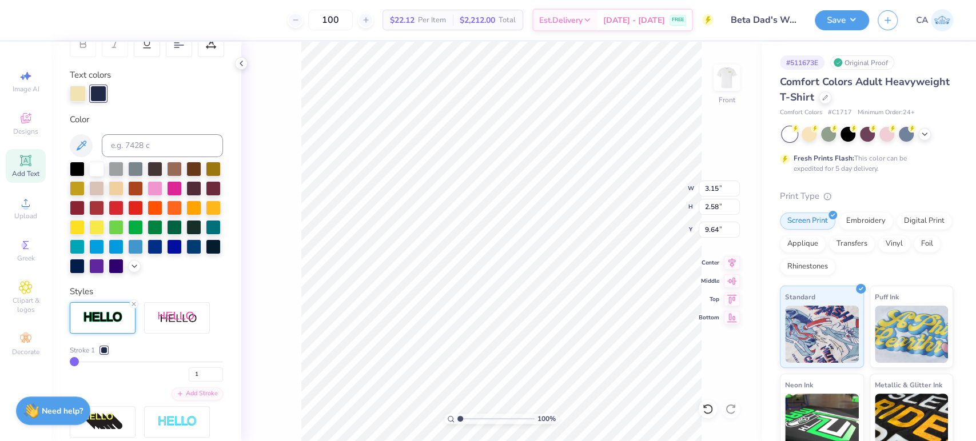
type input "6.14"
click at [499, 416] on input "range" at bounding box center [496, 419] width 77 height 10
type input "2"
click at [209, 382] on input "2" at bounding box center [206, 375] width 34 height 14
type input "2"
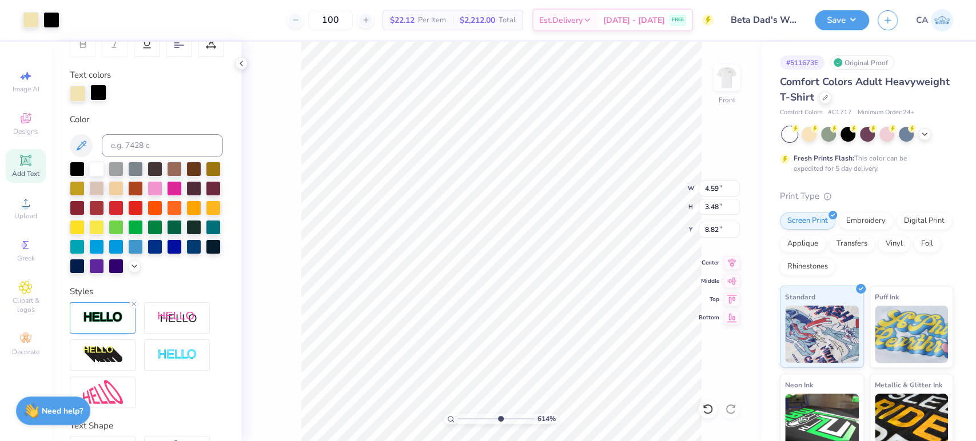
type input "4.61"
type input "3.50"
click at [90, 87] on div at bounding box center [98, 93] width 16 height 16
click at [121, 151] on input at bounding box center [162, 145] width 121 height 23
type input "533"
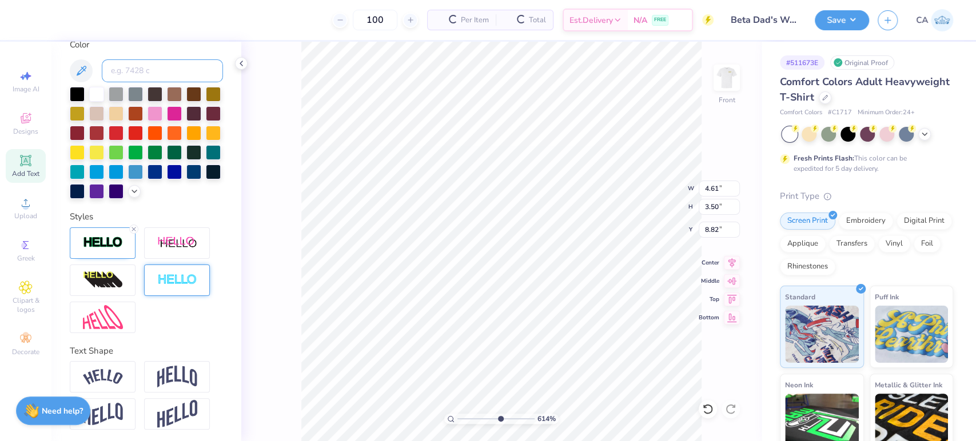
scroll to position [287, 0]
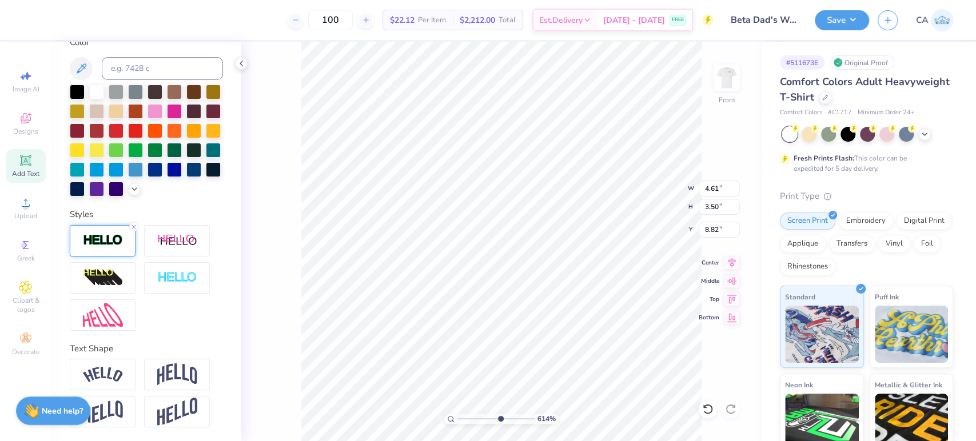
click at [97, 240] on img at bounding box center [103, 240] width 40 height 13
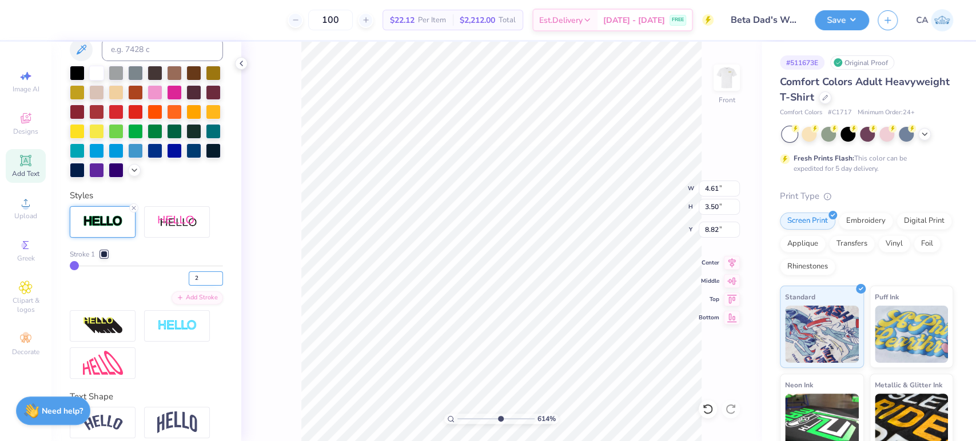
type input "2"
click at [208, 286] on input "2" at bounding box center [206, 279] width 34 height 14
type input "2"
click at [129, 286] on div "2" at bounding box center [146, 275] width 153 height 21
type input "4.62"
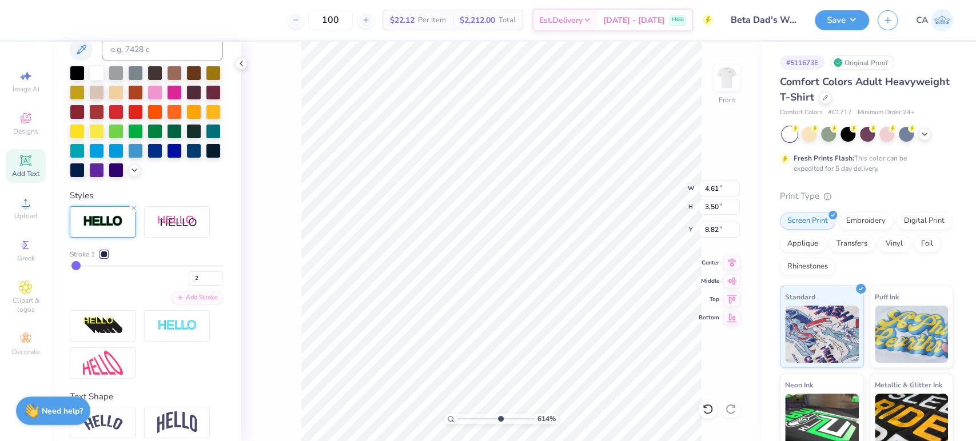
type input "3.52"
type input "8.81"
click at [471, 421] on input "range" at bounding box center [496, 419] width 77 height 10
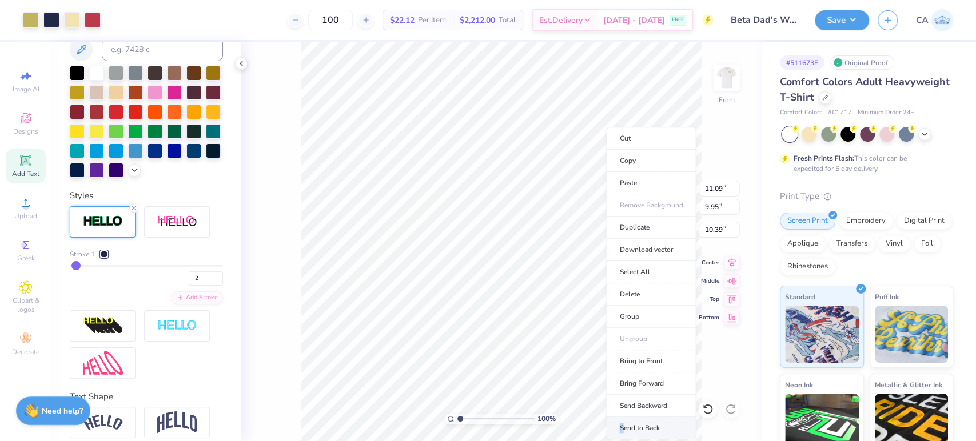
click at [621, 425] on li "Send to Back" at bounding box center [651, 428] width 90 height 22
click at [471, 418] on input "range" at bounding box center [496, 419] width 77 height 10
click at [468, 421] on input "range" at bounding box center [496, 419] width 77 height 10
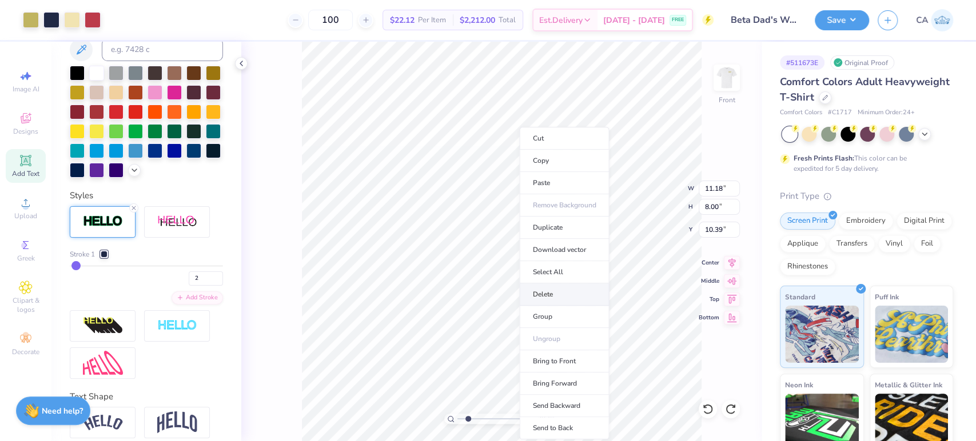
type input "1"
click at [544, 425] on li "Send to Back" at bounding box center [564, 428] width 90 height 22
type input "7.86"
type input "10.46"
click at [477, 414] on input "range" at bounding box center [496, 419] width 77 height 10
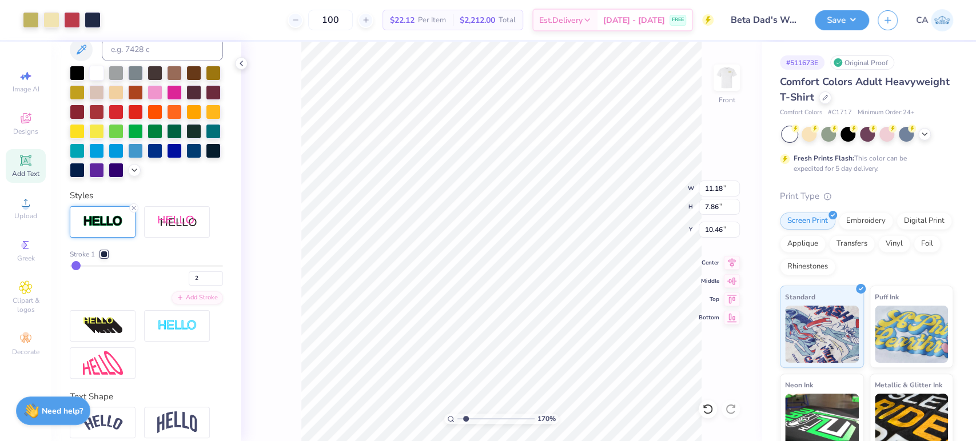
click at [466, 420] on input "range" at bounding box center [496, 419] width 77 height 10
click at [633, 204] on div "170 % Front W 11.18 11.18 " H 7.86 7.86 " Y 10.46 10.46 " Center Middle Top Bot…" at bounding box center [501, 242] width 520 height 400
click at [712, 408] on icon at bounding box center [707, 409] width 11 height 11
drag, startPoint x: 474, startPoint y: 419, endPoint x: 476, endPoint y: 404, distance: 15.0
click at [476, 414] on input "range" at bounding box center [496, 419] width 77 height 10
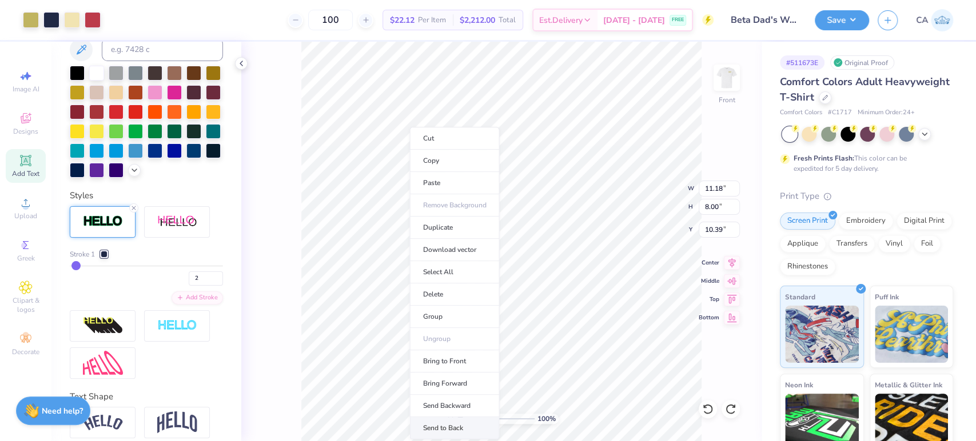
click at [439, 418] on li "Send to Back" at bounding box center [454, 428] width 90 height 22
drag, startPoint x: 476, startPoint y: 419, endPoint x: 465, endPoint y: 420, distance: 10.9
type input "1.63"
click at [465, 420] on input "range" at bounding box center [496, 419] width 77 height 10
type input "6.53"
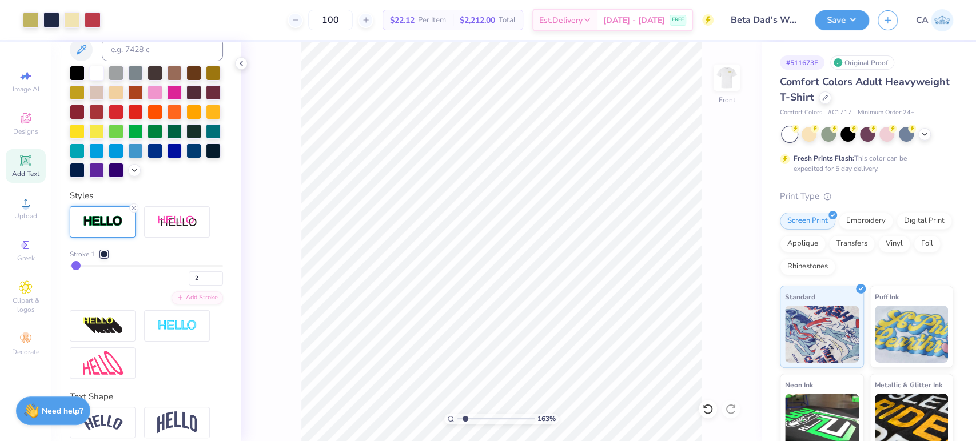
type input "2.89"
click at [475, 415] on input "range" at bounding box center [496, 419] width 77 height 10
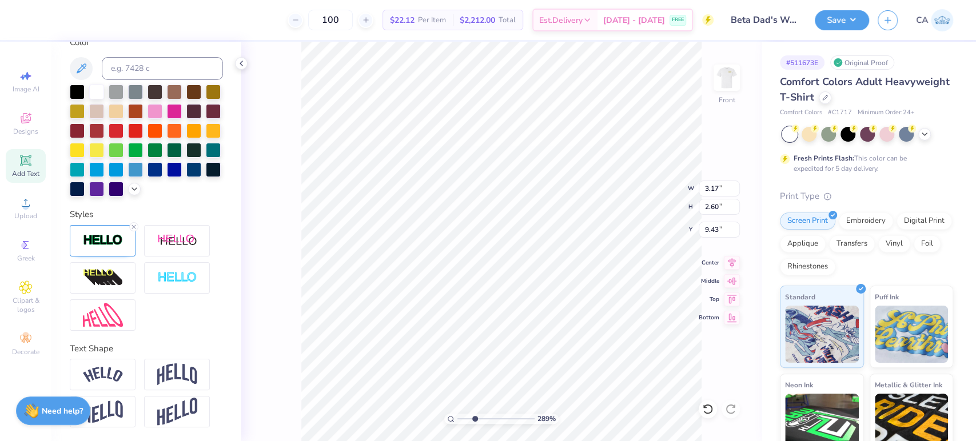
scroll to position [10, 1]
type textarea "Dads"
drag, startPoint x: 475, startPoint y: 419, endPoint x: 467, endPoint y: 419, distance: 7.5
click at [467, 419] on input "range" at bounding box center [496, 419] width 77 height 10
drag, startPoint x: 458, startPoint y: 420, endPoint x: 445, endPoint y: 417, distance: 12.9
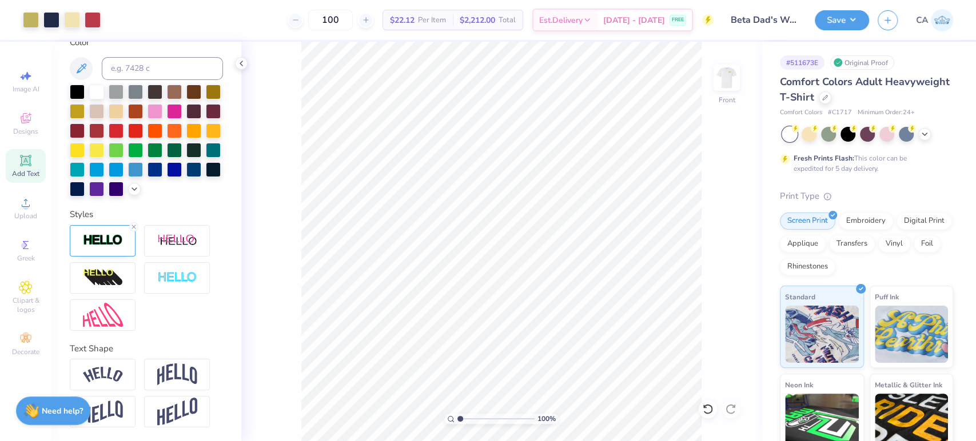
type input "1"
click at [458, 417] on input "range" at bounding box center [496, 419] width 77 height 10
click at [712, 182] on input "11.84" at bounding box center [719, 189] width 41 height 16
type input "12.00"
type input "15.10"
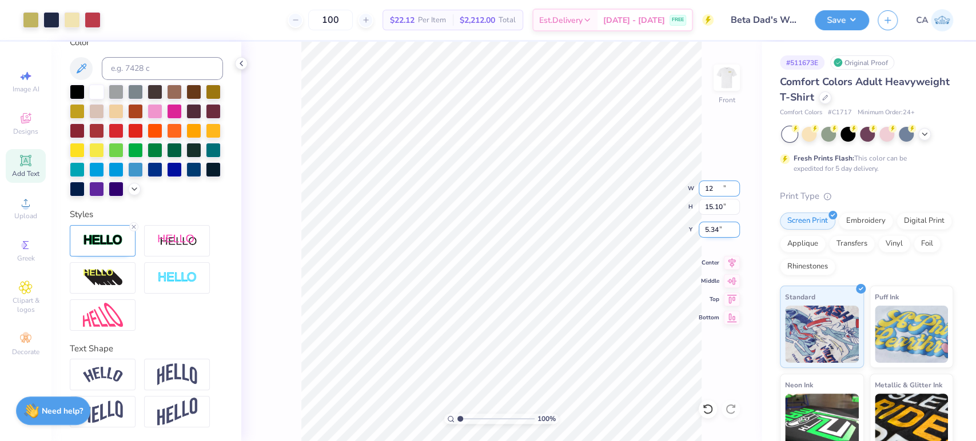
type input "5.34"
click at [718, 212] on input "15.10" at bounding box center [719, 207] width 41 height 16
type input "15"
type input "11.92"
type input "15.00"
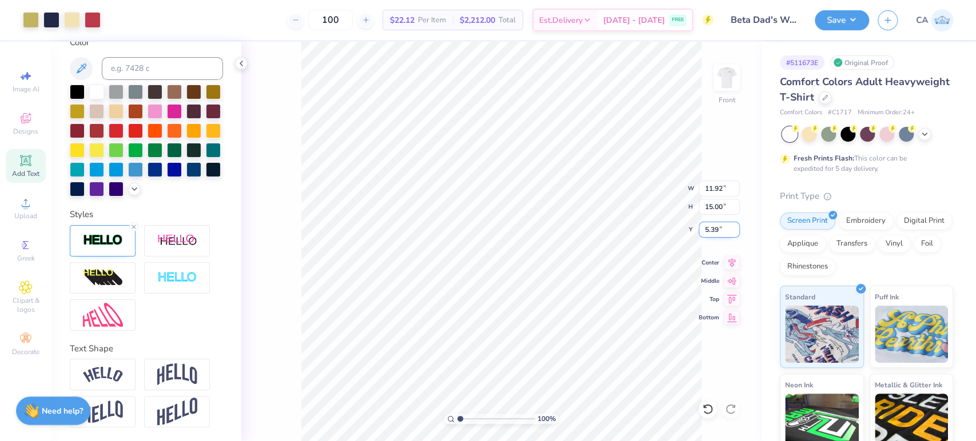
click at [719, 229] on input "5.39" at bounding box center [719, 230] width 41 height 16
type input "3.00"
click at [662, 190] on div "100 % Front W 11.92 11.92 " H 15.00 15.00 " Y 3.00 3.00 " Center Middle Top Bot…" at bounding box center [501, 242] width 520 height 400
click at [720, 86] on img at bounding box center [727, 78] width 46 height 46
click at [837, 31] on div "Save CA" at bounding box center [895, 20] width 161 height 40
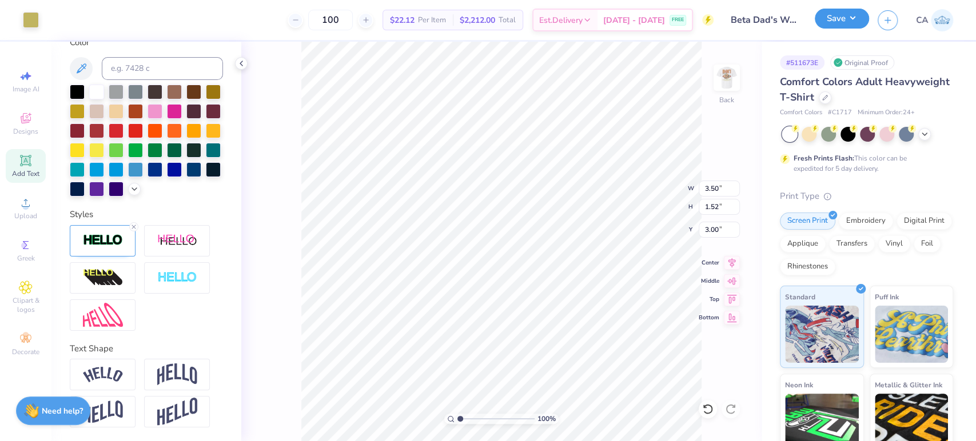
click at [838, 24] on button "Save" at bounding box center [842, 19] width 54 height 20
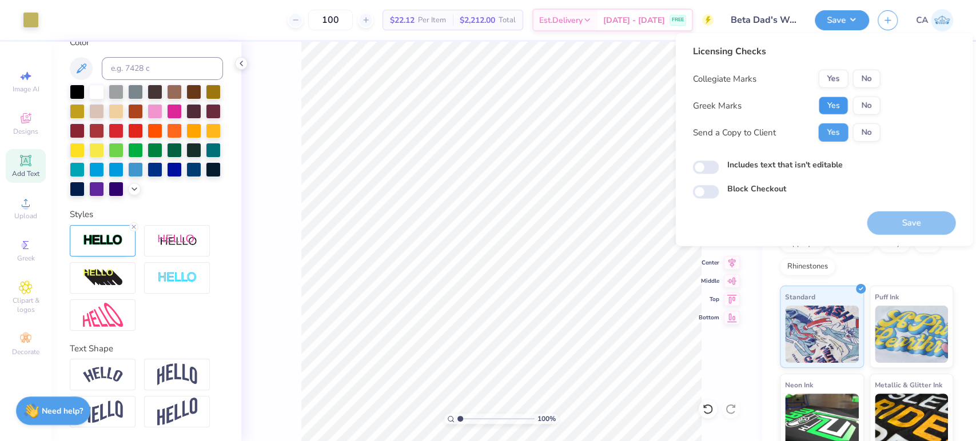
click at [833, 100] on button "Yes" at bounding box center [833, 106] width 30 height 18
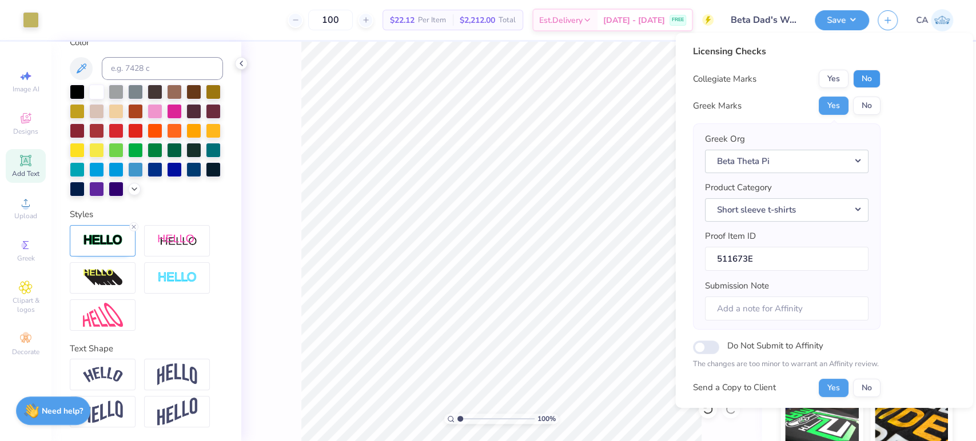
click at [864, 74] on button "No" at bounding box center [866, 79] width 27 height 18
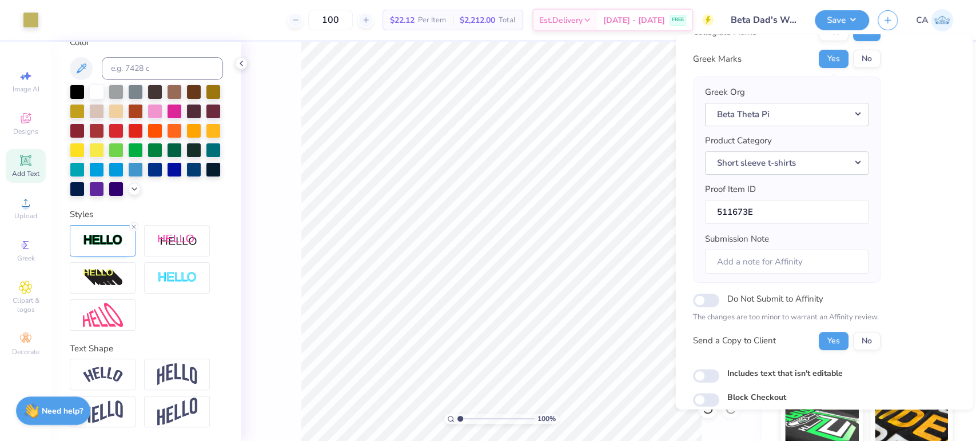
scroll to position [92, 0]
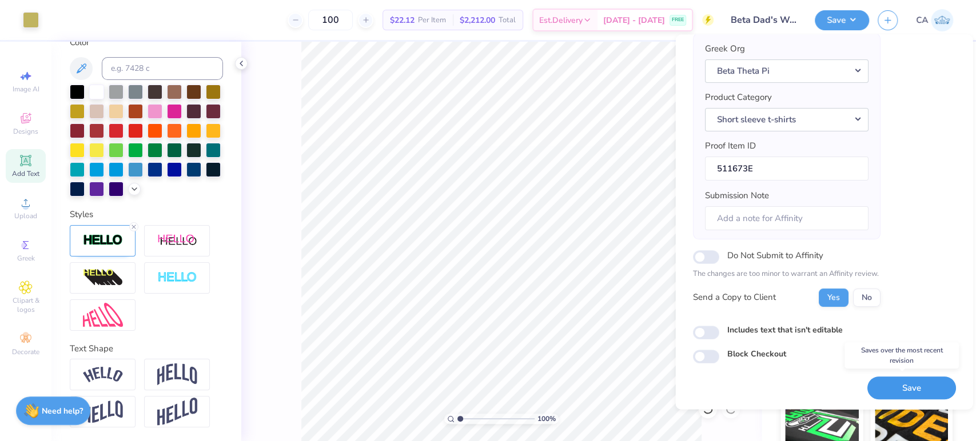
click at [885, 389] on button "Save" at bounding box center [911, 388] width 89 height 23
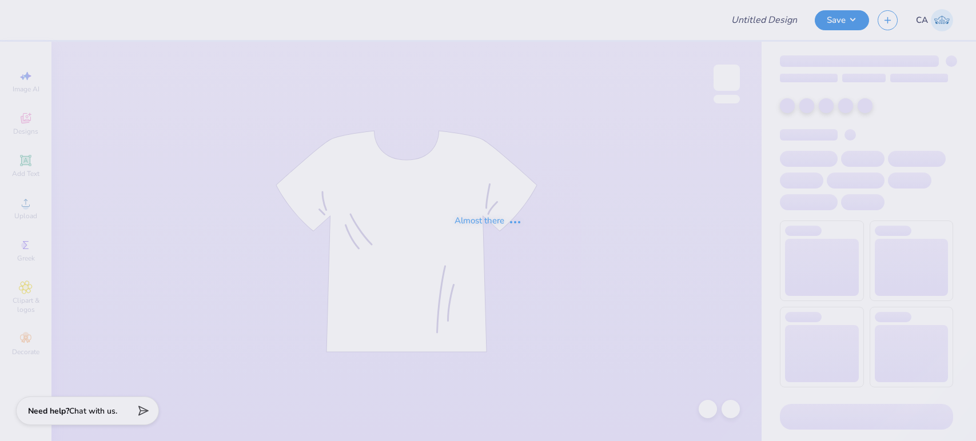
type input "Merch for [PERSON_NAME]"
